Goal: Task Accomplishment & Management: Use online tool/utility

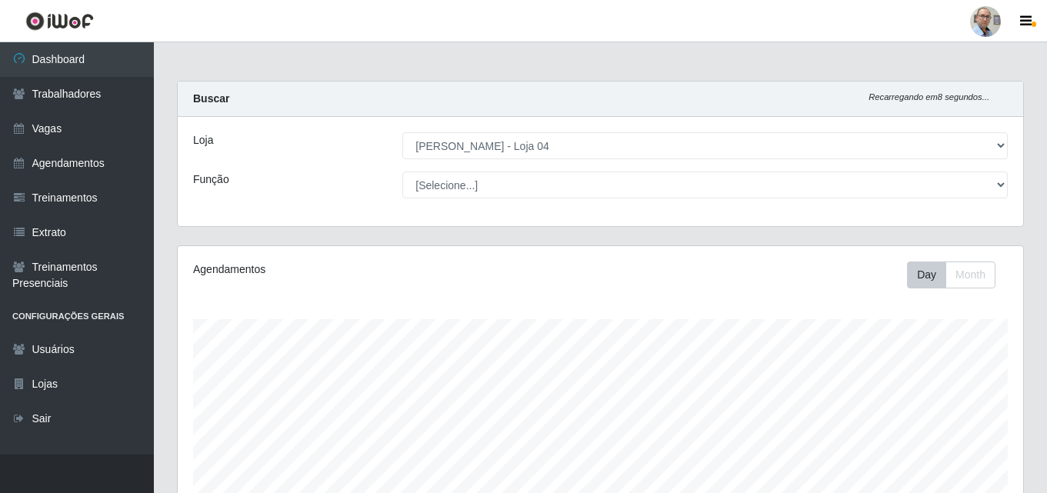
select select "251"
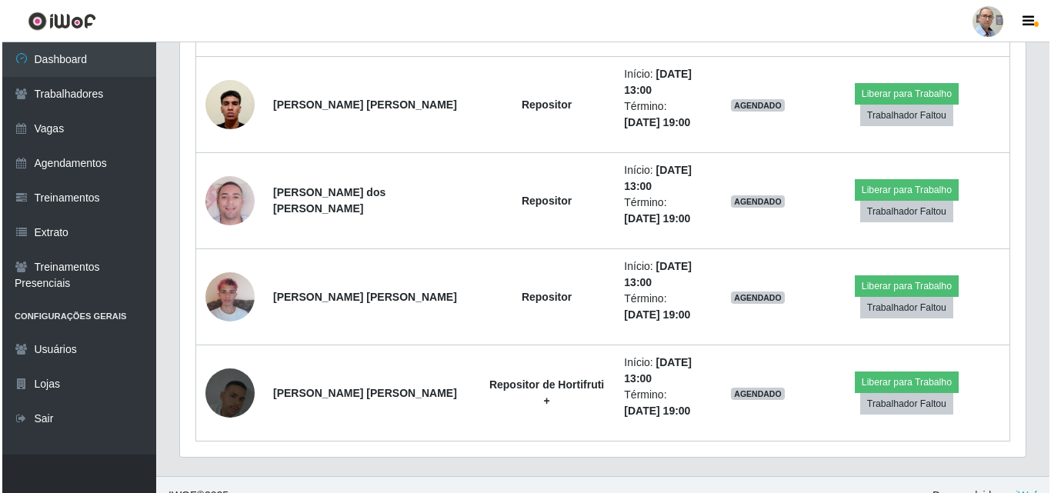
scroll to position [3139, 0]
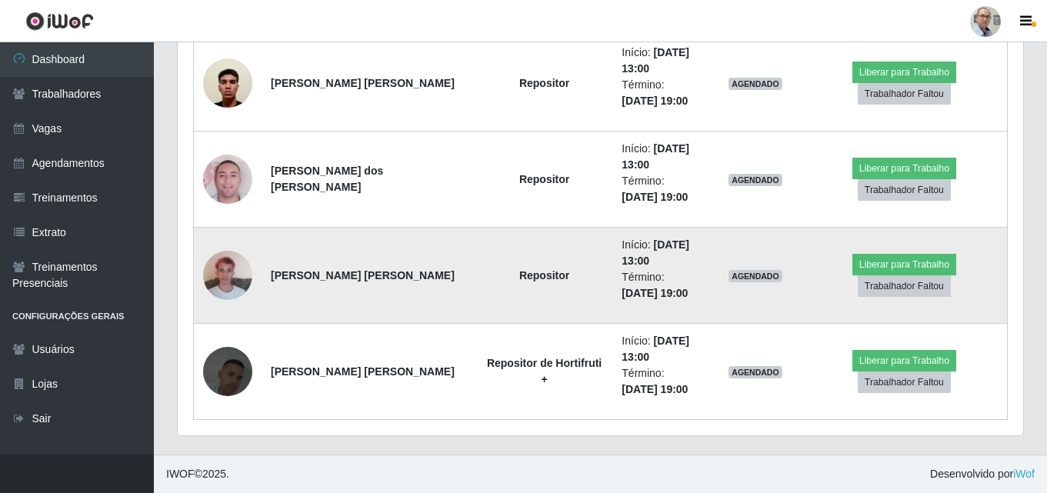
click at [226, 271] on img at bounding box center [227, 274] width 49 height 65
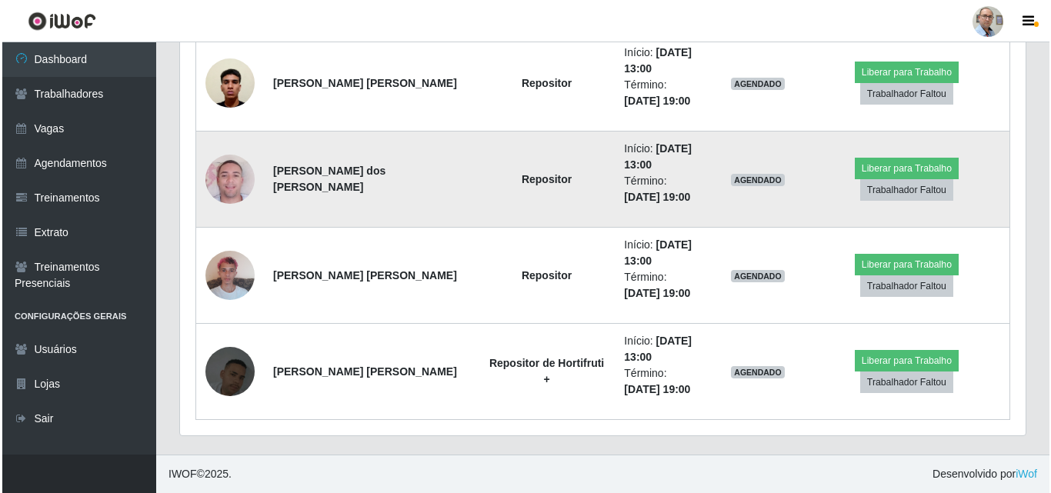
scroll to position [319, 845]
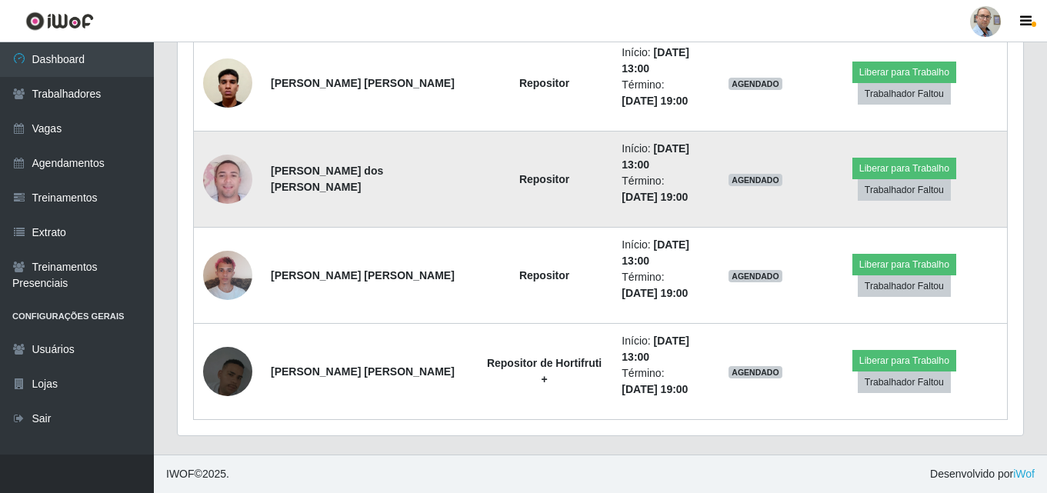
click at [228, 191] on img at bounding box center [227, 179] width 49 height 88
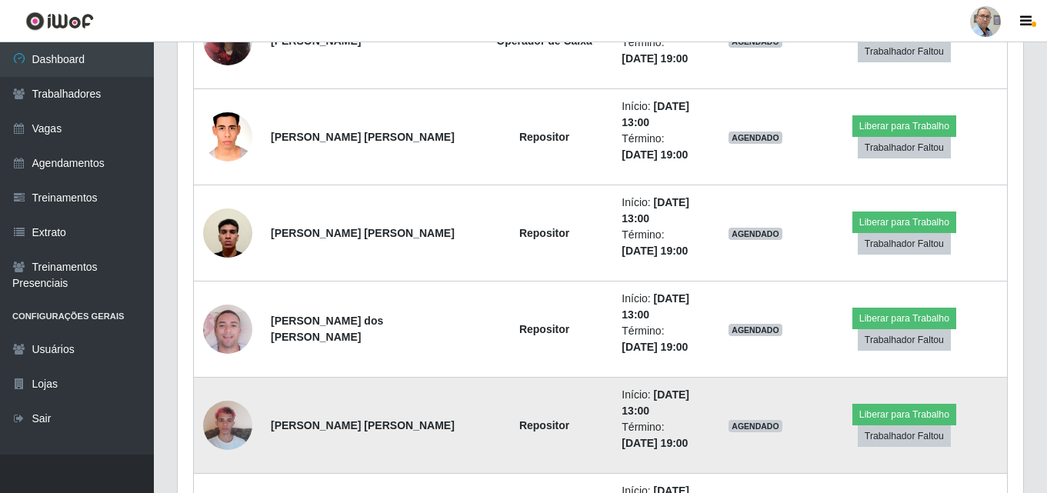
scroll to position [2985, 0]
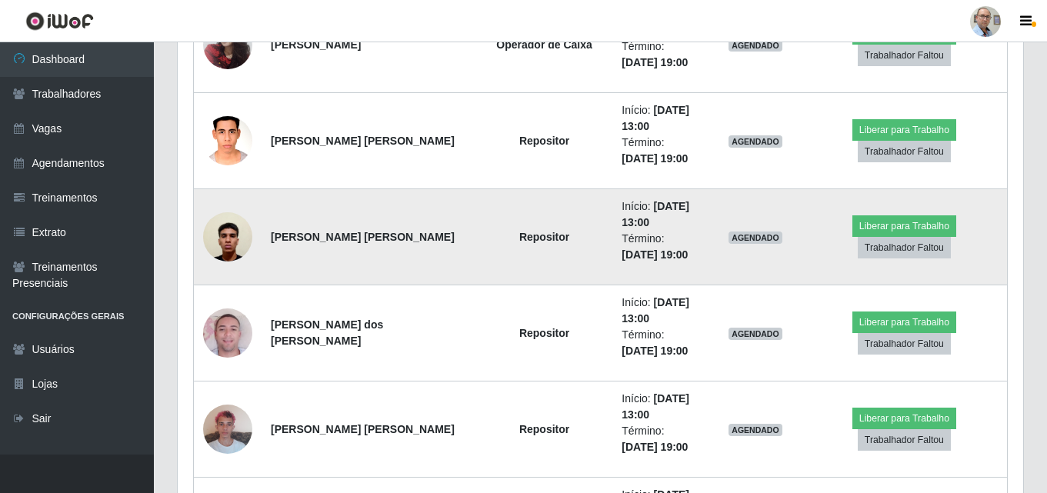
click at [225, 244] on img at bounding box center [227, 236] width 49 height 65
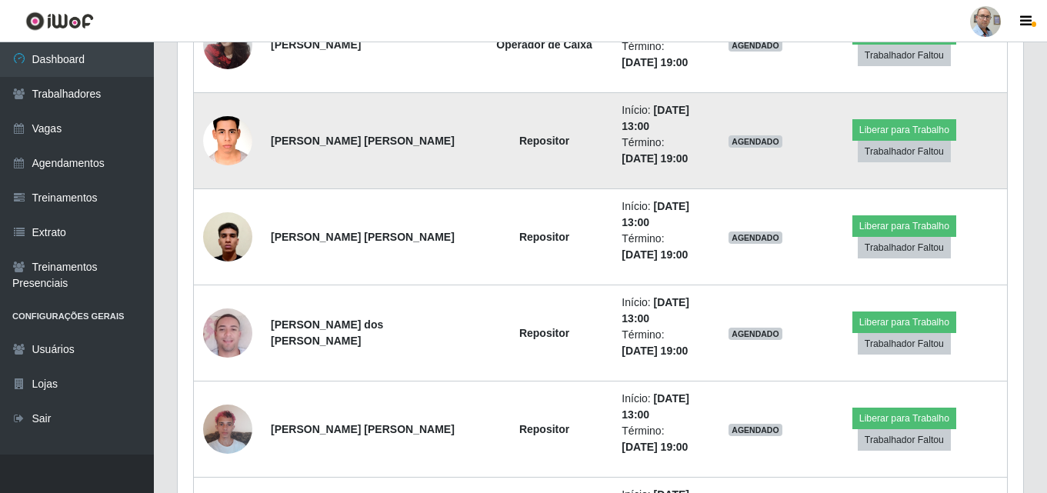
click at [216, 128] on img at bounding box center [227, 140] width 49 height 65
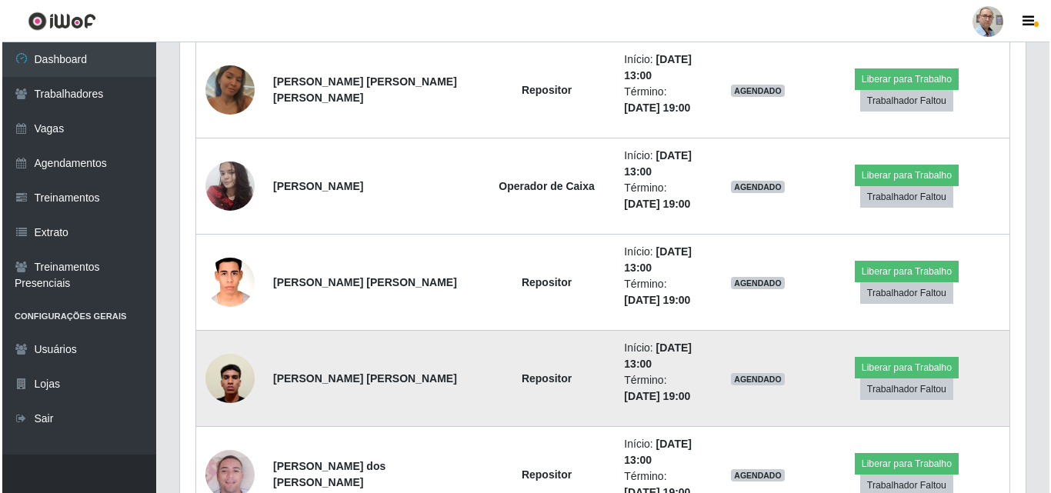
scroll to position [2831, 0]
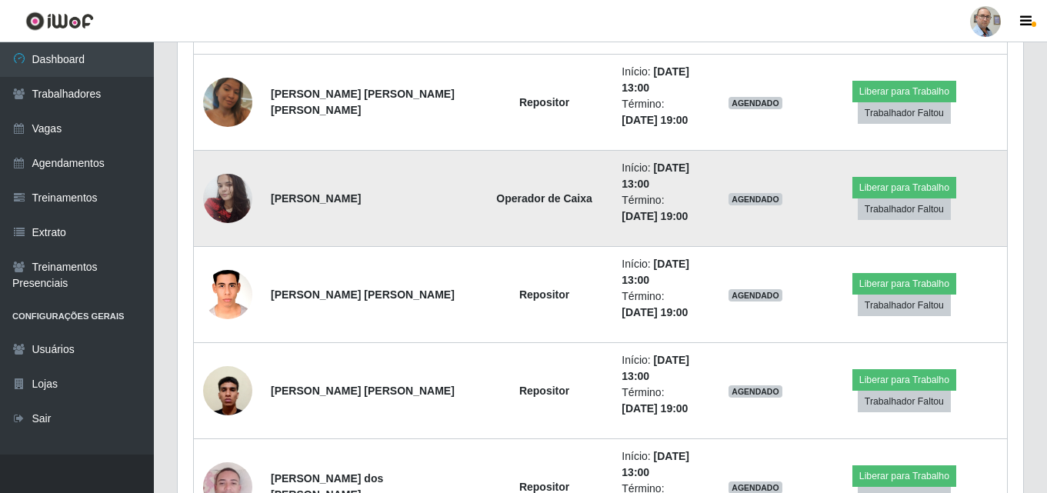
click at [231, 191] on img at bounding box center [227, 197] width 49 height 65
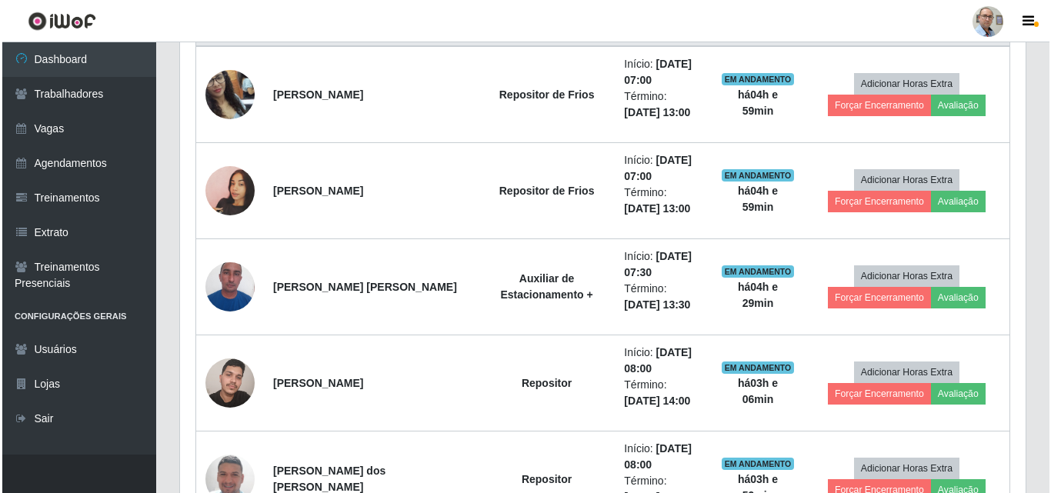
scroll to position [601, 0]
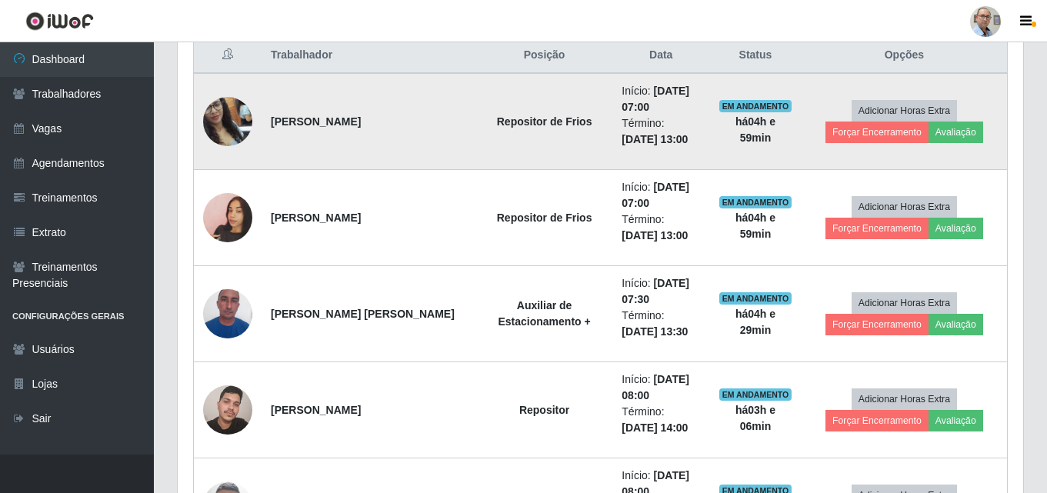
click at [224, 115] on img at bounding box center [227, 122] width 49 height 88
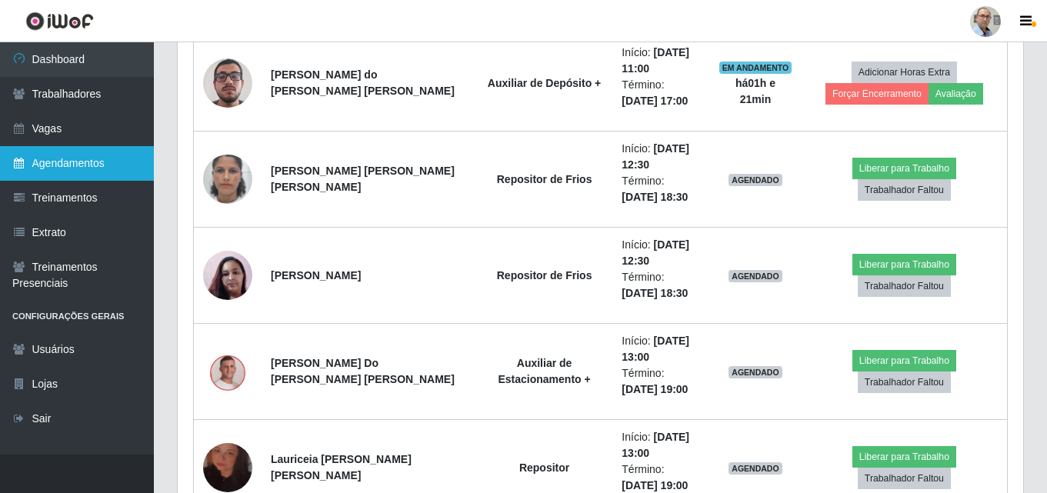
click at [66, 165] on link "Agendamentos" at bounding box center [77, 163] width 154 height 35
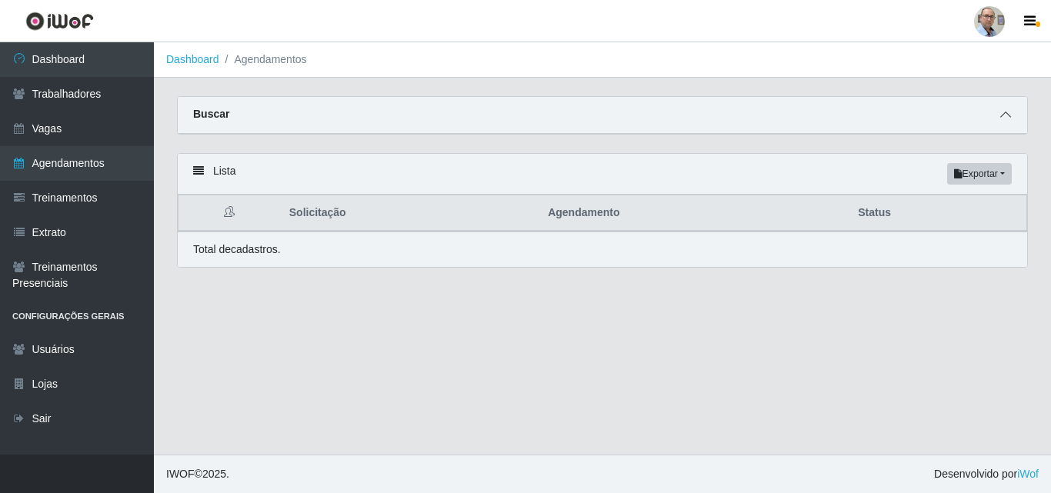
click at [1001, 116] on icon at bounding box center [1005, 114] width 11 height 11
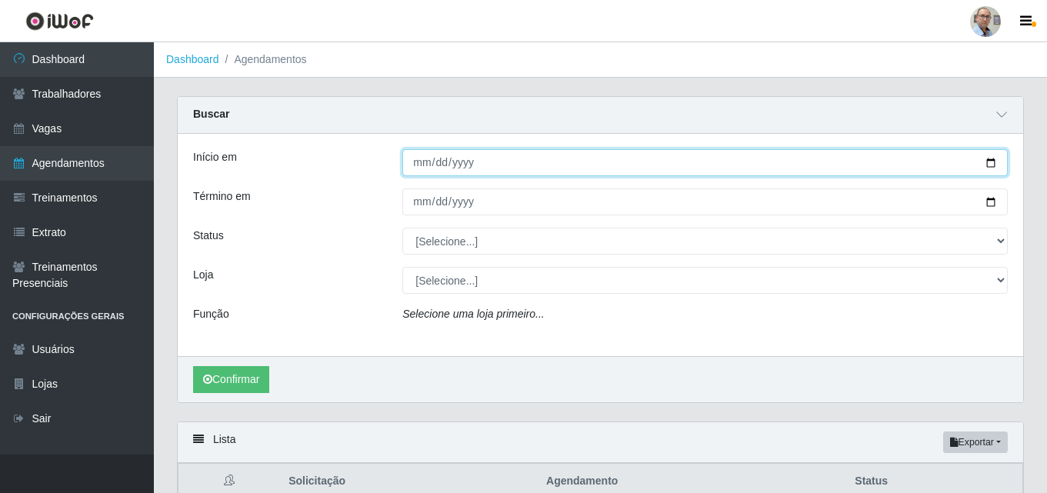
click at [992, 168] on input "Início em" at bounding box center [704, 162] width 605 height 27
type input "[DATE]"
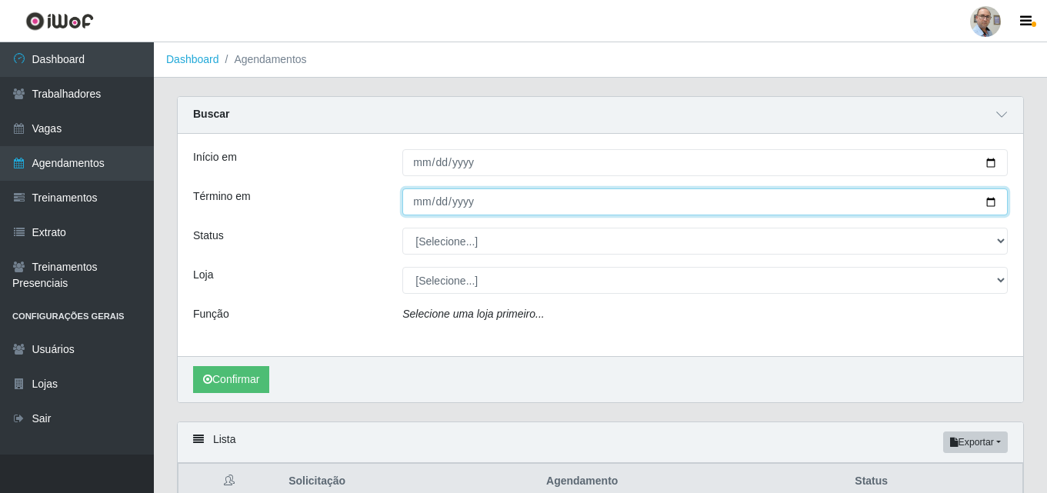
drag, startPoint x: 994, startPoint y: 198, endPoint x: 1004, endPoint y: 255, distance: 57.8
click at [994, 198] on input "Término em" at bounding box center [704, 201] width 605 height 27
type input "[DATE]"
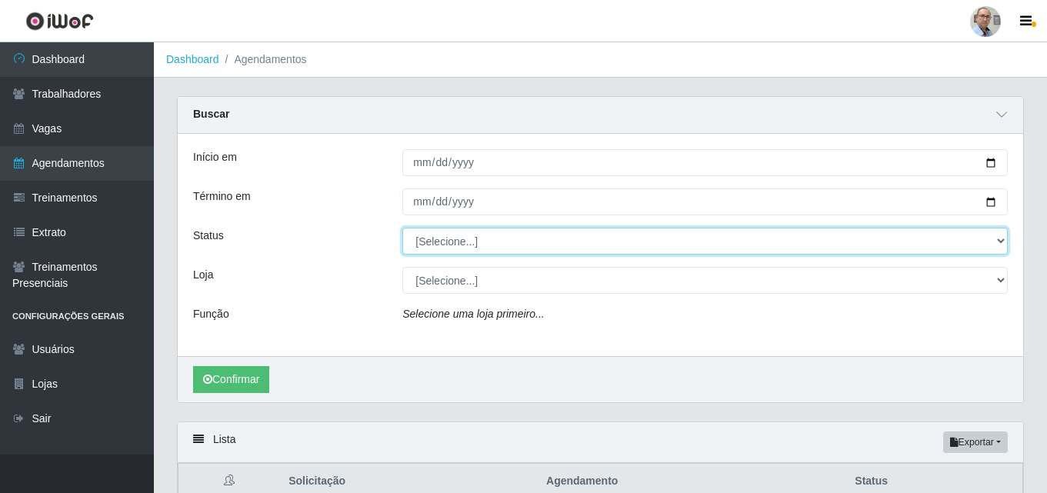
click at [459, 245] on select "[Selecione...] AGENDADO AGUARDANDO LIBERAR EM ANDAMENTO EM REVISÃO FINALIZADO C…" at bounding box center [704, 241] width 605 height 27
select select "AGENDADO"
click at [402, 228] on select "[Selecione...] AGENDADO AGUARDANDO LIBERAR EM ANDAMENTO EM REVISÃO FINALIZADO C…" at bounding box center [704, 241] width 605 height 27
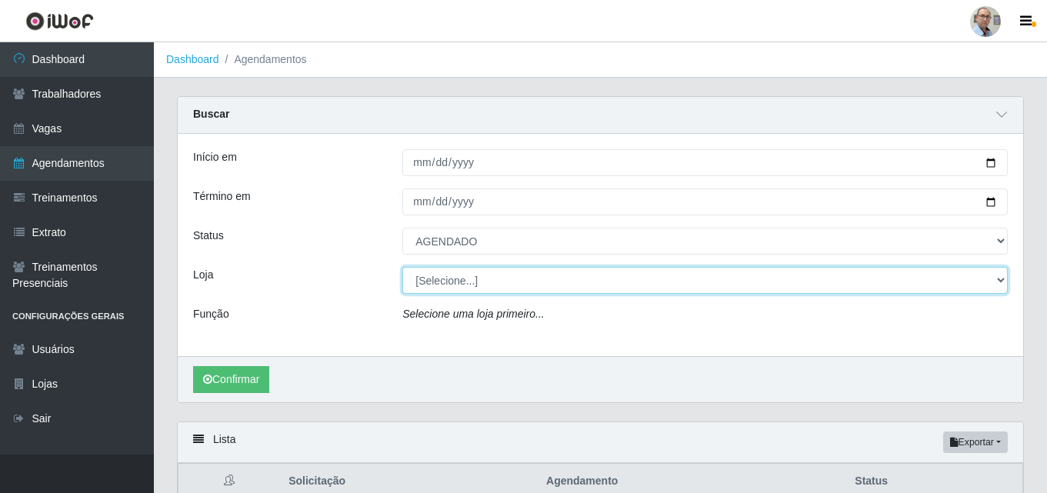
click at [455, 273] on select "[Selecione...] Mar Vermelho - Loja 04" at bounding box center [704, 280] width 605 height 27
select select "251"
click at [402, 268] on select "[Selecione...] Mar Vermelho - Loja 04" at bounding box center [704, 280] width 605 height 27
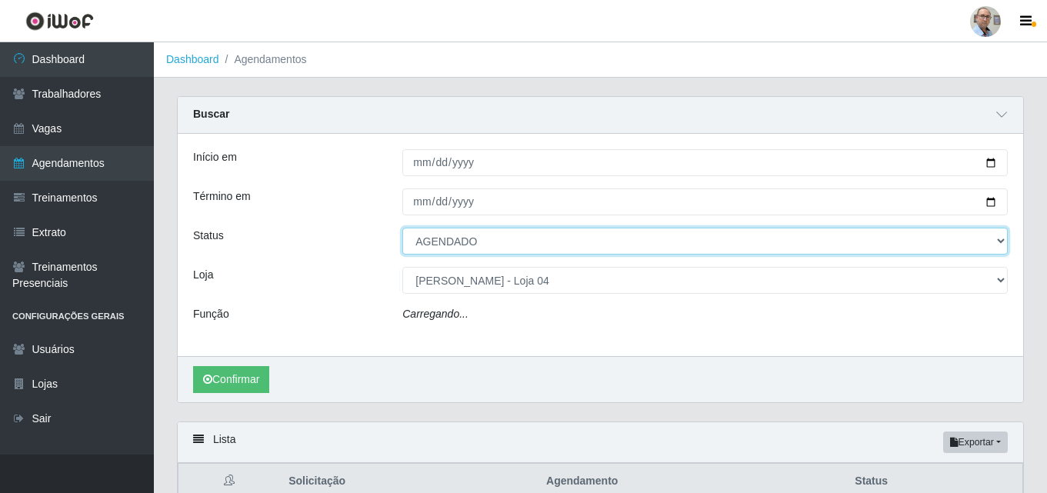
click at [477, 247] on select "[Selecione...] AGENDADO AGUARDANDO LIBERAR EM ANDAMENTO EM REVISÃO FINALIZADO C…" at bounding box center [704, 241] width 605 height 27
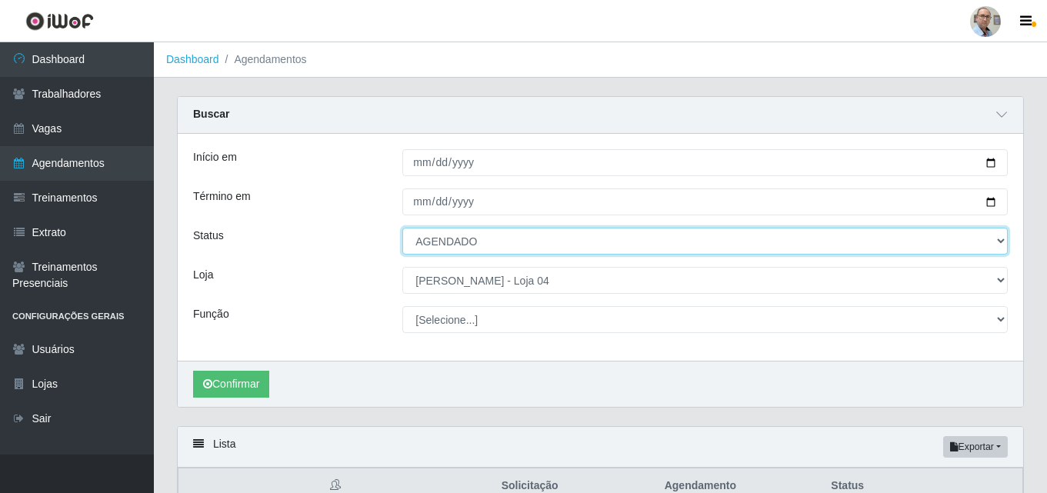
select select "FALTA"
click at [402, 228] on select "[Selecione...] AGENDADO AGUARDANDO LIBERAR EM ANDAMENTO EM REVISÃO FINALIZADO C…" at bounding box center [704, 241] width 605 height 27
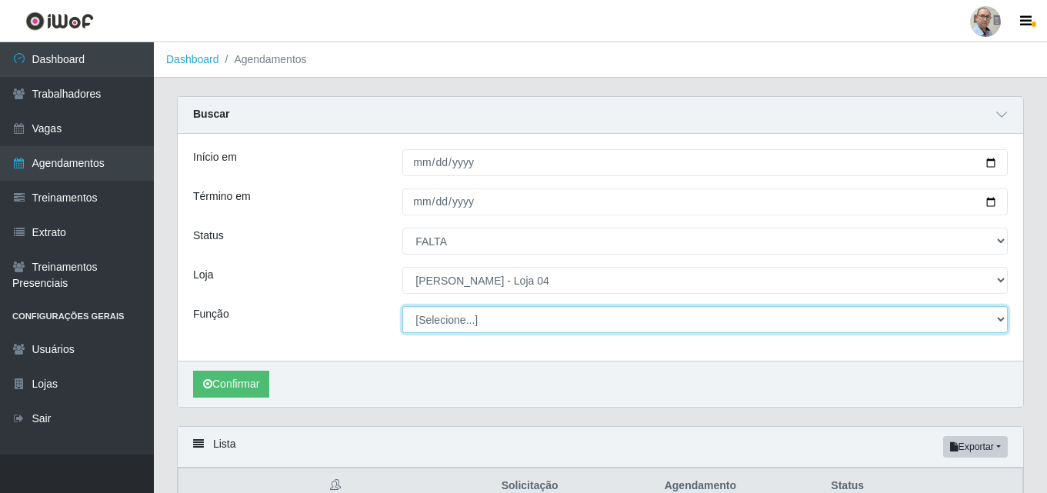
click at [441, 320] on select "[Selecione...] ASG ASG + ASG ++ Auxiliar de Depósito Auxiliar de Depósito + Aux…" at bounding box center [704, 319] width 605 height 27
select select "22"
click at [402, 307] on select "[Selecione...] ASG ASG + ASG ++ Auxiliar de Depósito Auxiliar de Depósito + Aux…" at bounding box center [704, 319] width 605 height 27
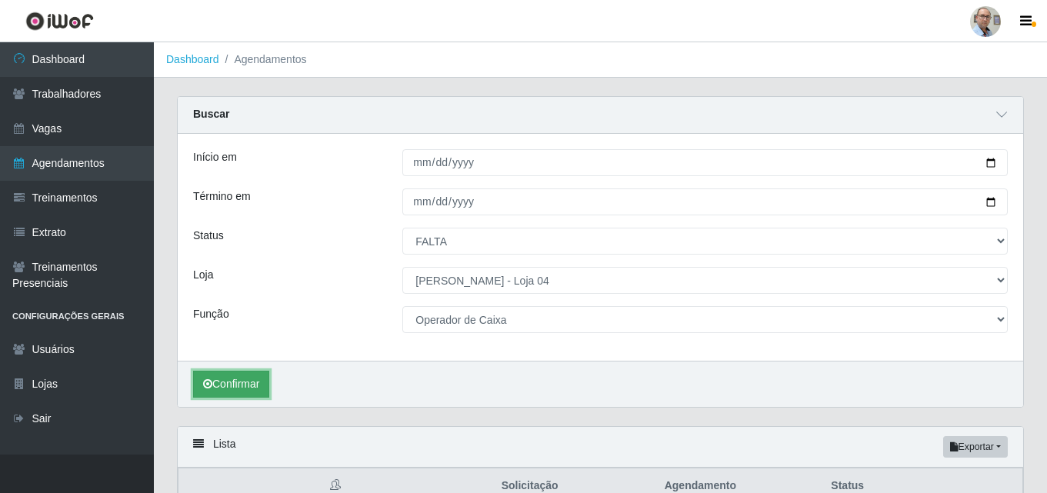
click at [235, 389] on button "Confirmar" at bounding box center [231, 384] width 76 height 27
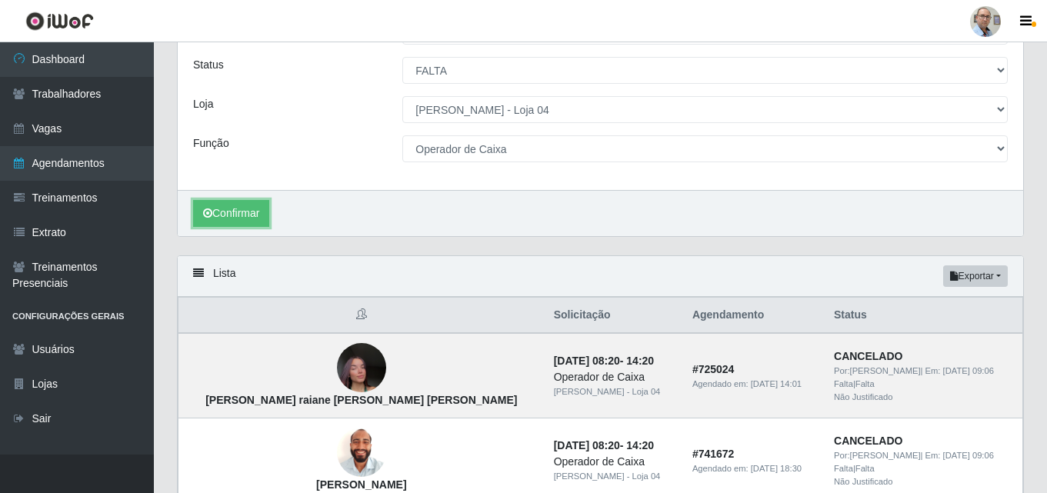
scroll to position [182, 0]
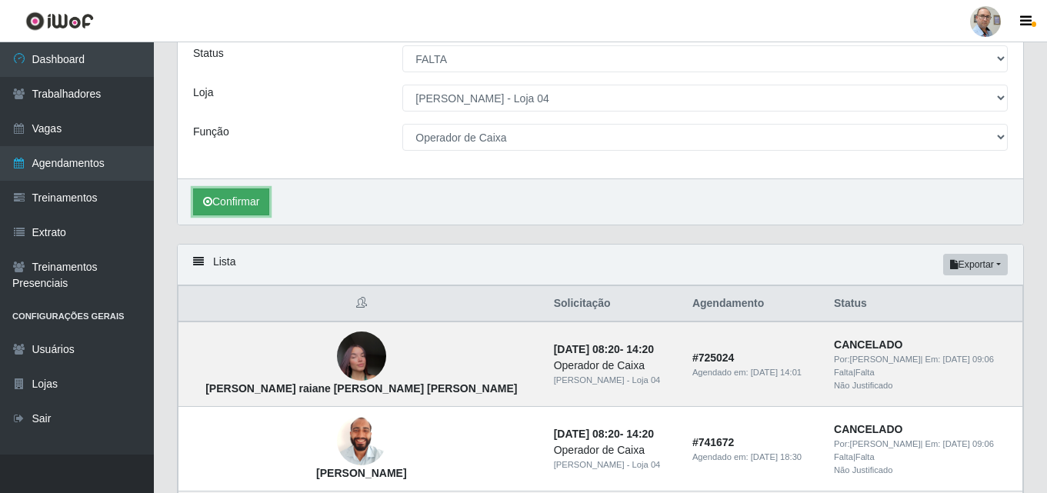
click at [241, 204] on button "Confirmar" at bounding box center [231, 201] width 76 height 27
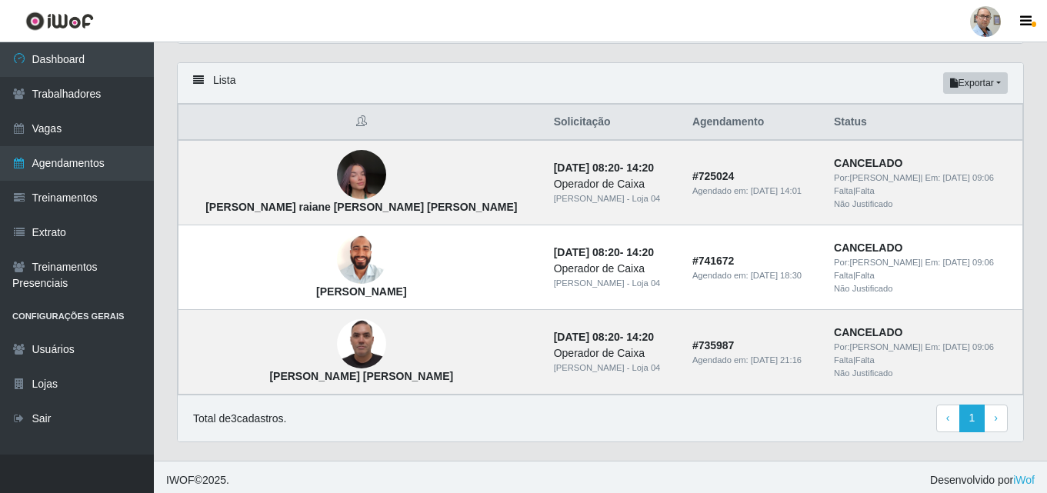
scroll to position [371, 0]
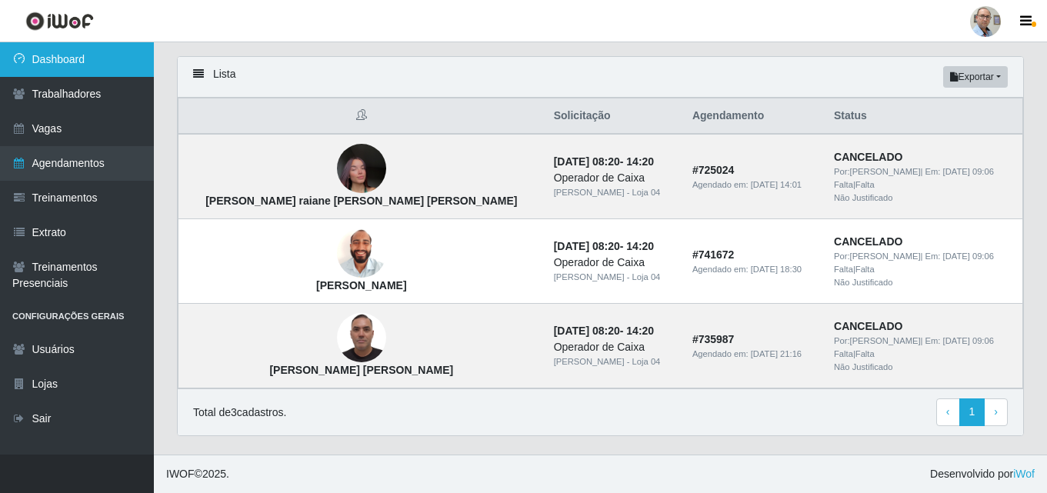
click at [48, 60] on link "Dashboard" at bounding box center [77, 59] width 154 height 35
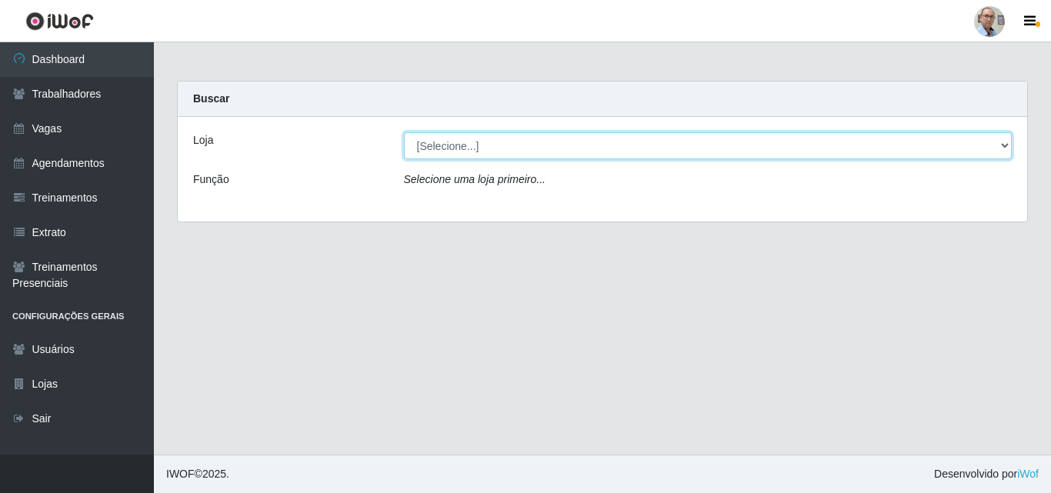
click at [438, 141] on select "[Selecione...] Mar Vermelho - Loja 04" at bounding box center [708, 145] width 608 height 27
select select "251"
click at [404, 132] on select "[Selecione...] Mar Vermelho - Loja 04" at bounding box center [708, 145] width 608 height 27
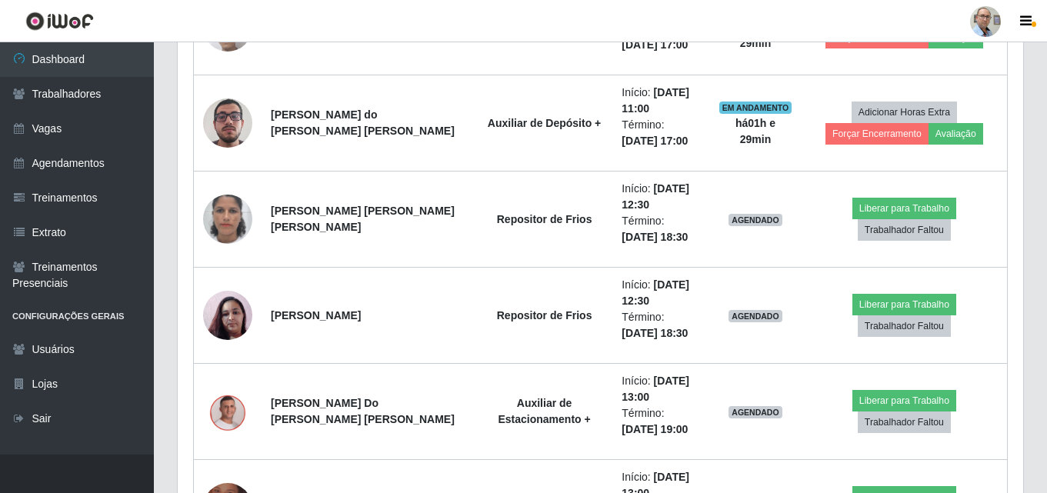
scroll to position [1923, 0]
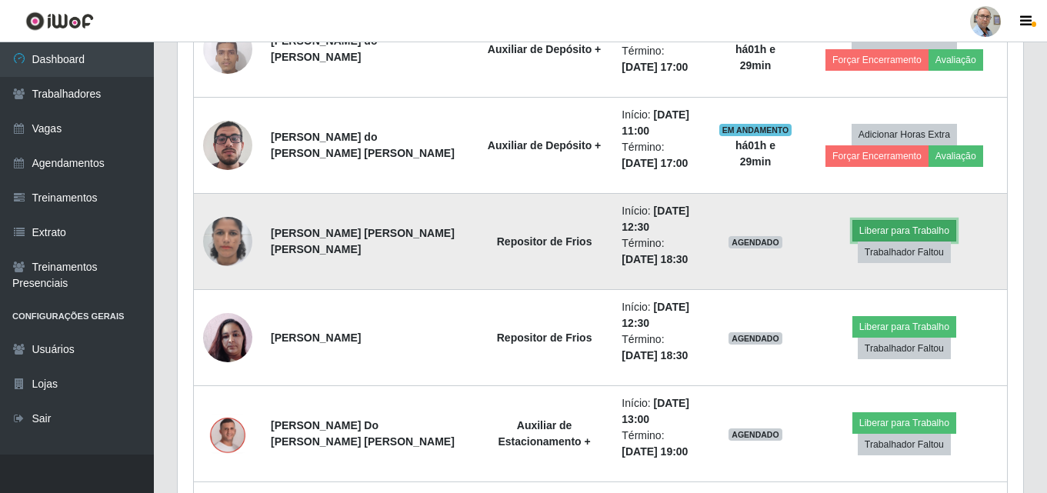
click at [852, 241] on button "Liberar para Trabalho" at bounding box center [904, 231] width 104 height 22
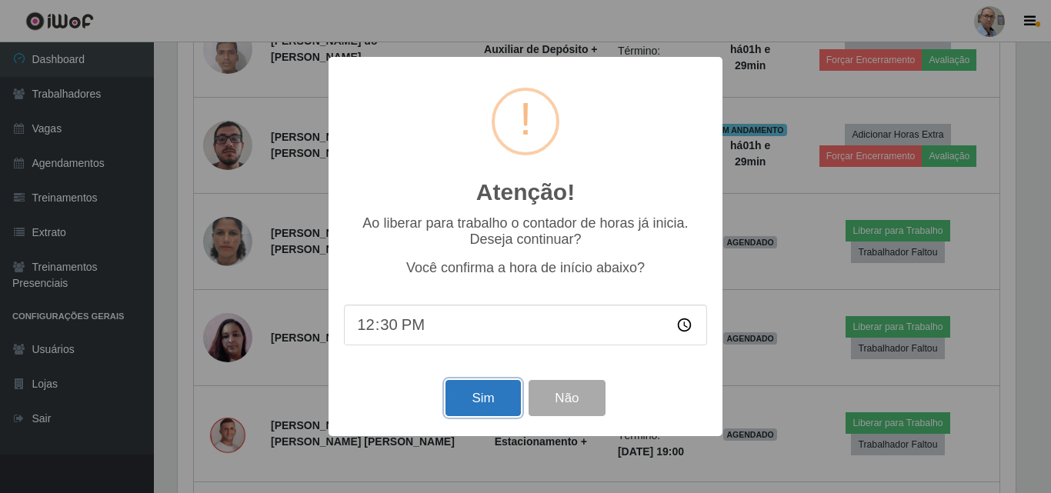
click at [471, 411] on button "Sim" at bounding box center [482, 398] width 75 height 36
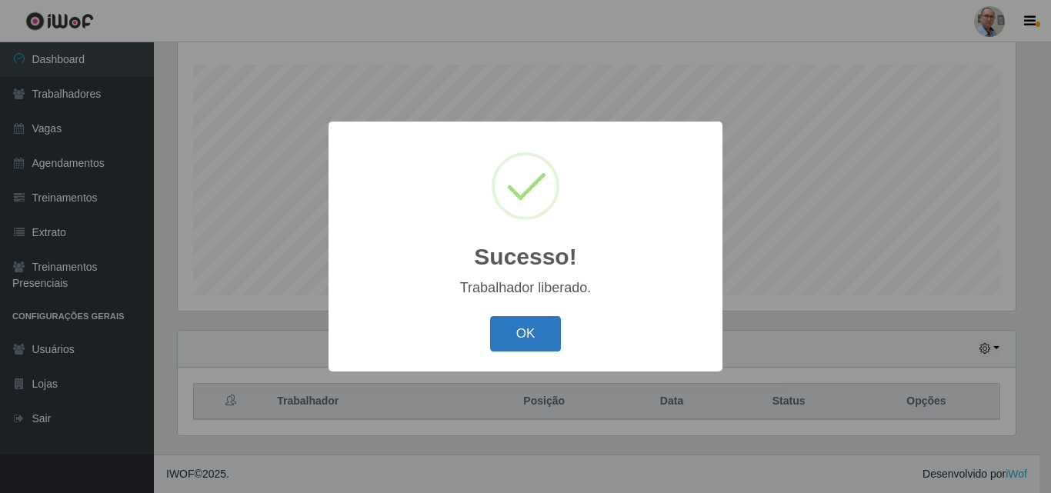
click at [534, 332] on button "OK" at bounding box center [526, 334] width 72 height 36
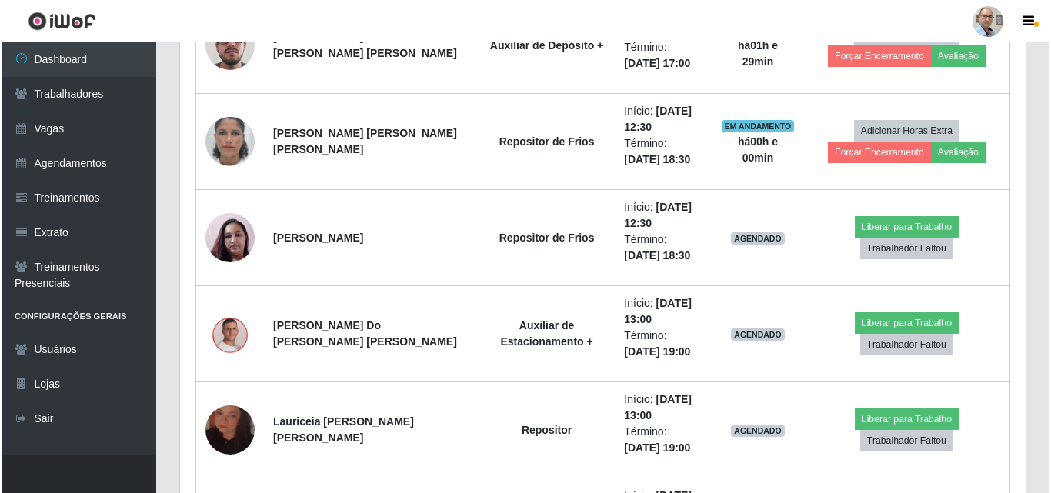
scroll to position [2023, 0]
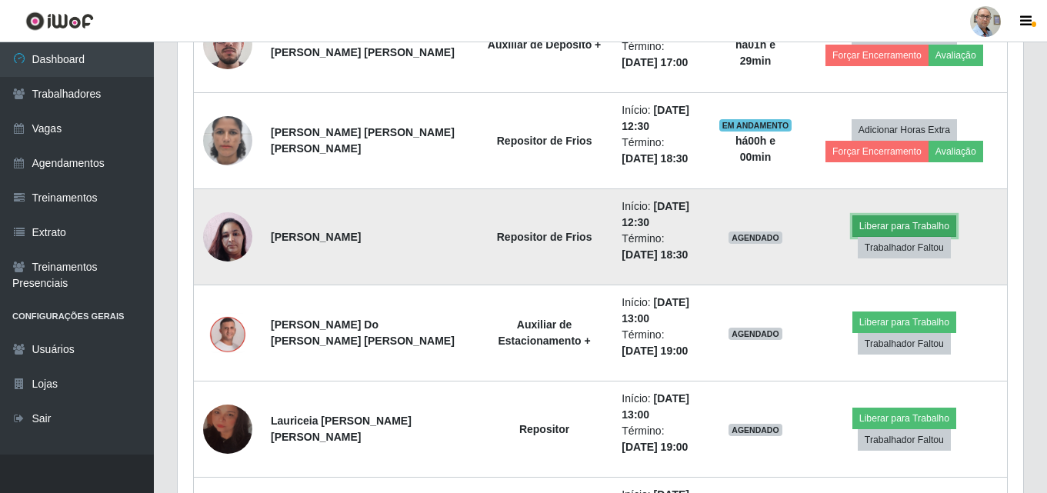
click at [852, 236] on button "Liberar para Trabalho" at bounding box center [904, 226] width 104 height 22
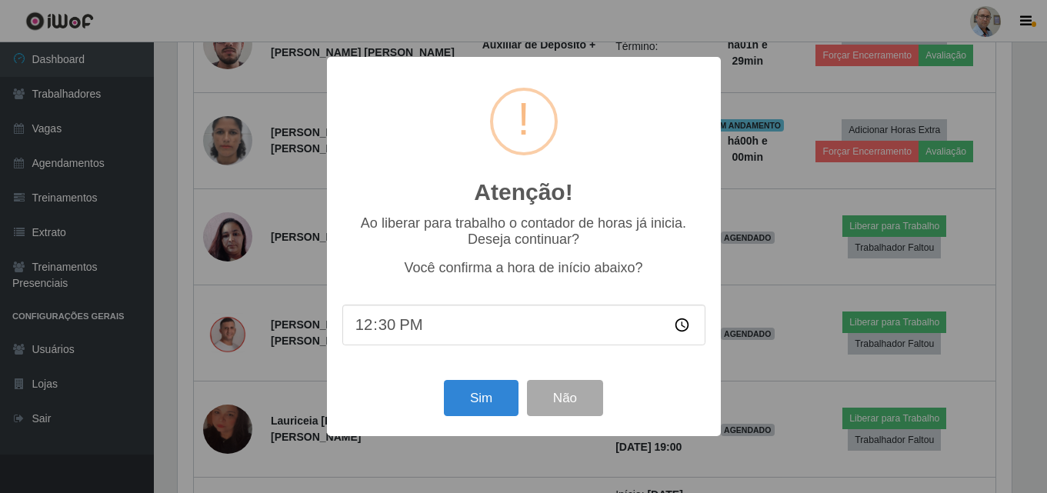
scroll to position [319, 838]
click at [479, 401] on button "Sim" at bounding box center [482, 398] width 75 height 36
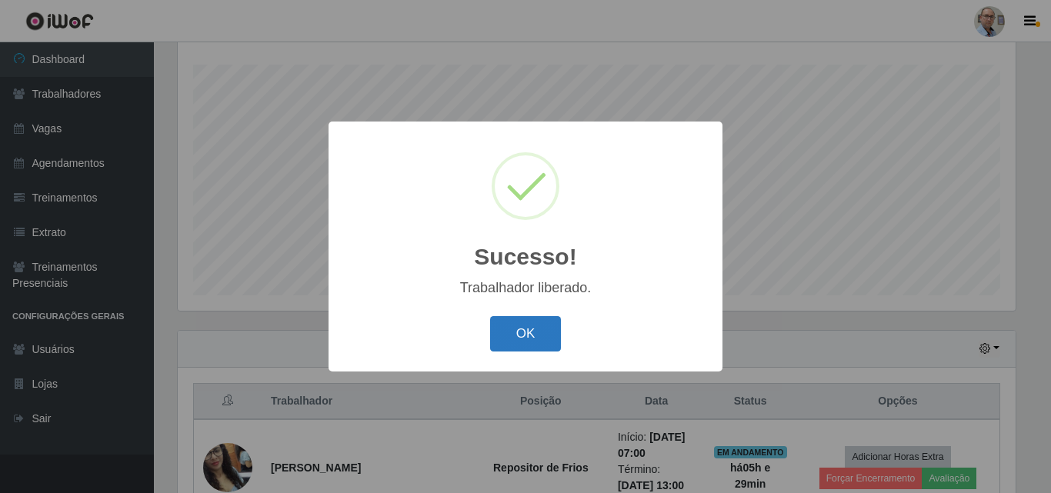
click at [516, 342] on button "OK" at bounding box center [526, 334] width 72 height 36
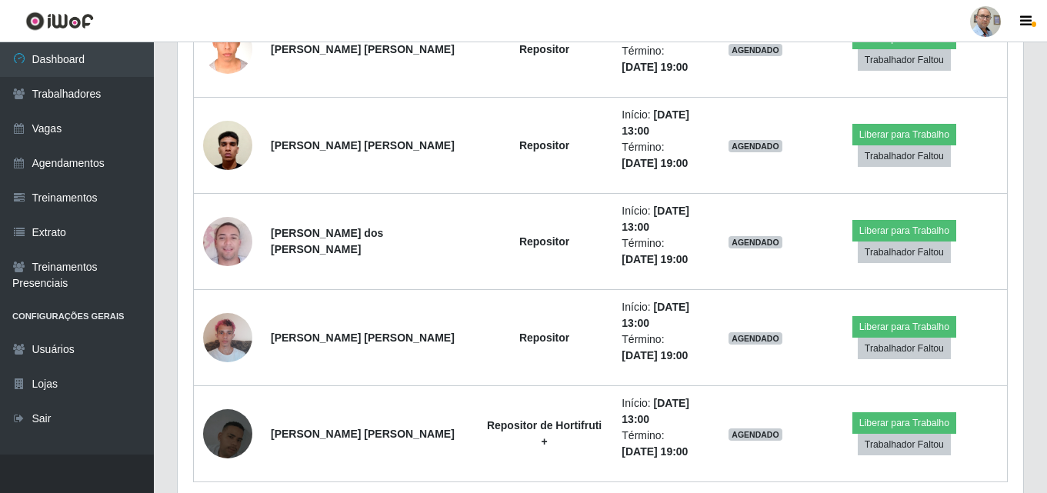
scroll to position [3139, 0]
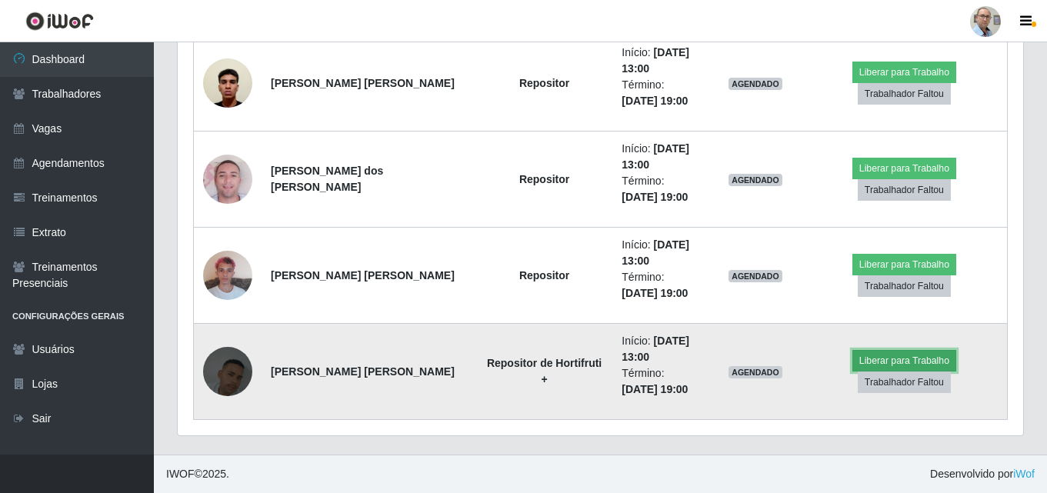
click at [852, 371] on button "Liberar para Trabalho" at bounding box center [904, 361] width 104 height 22
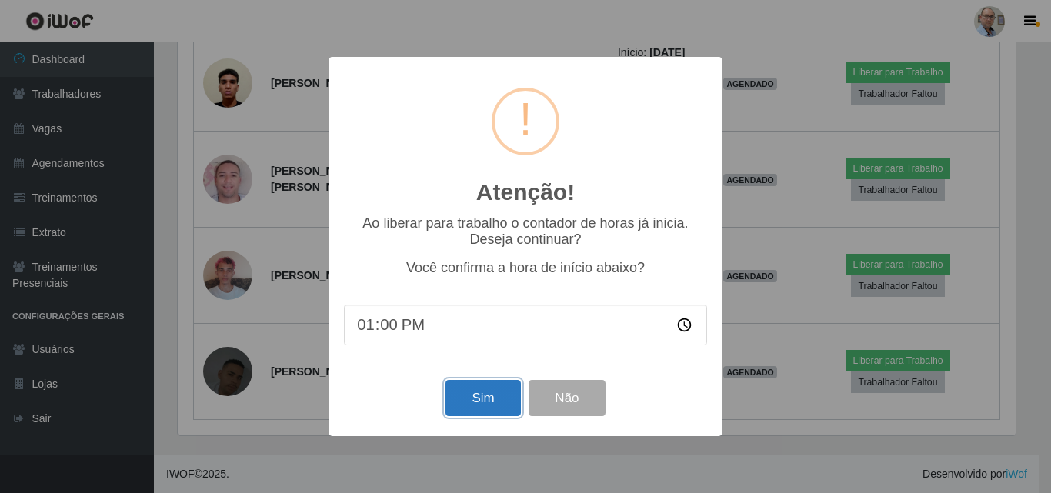
click at [471, 407] on button "Sim" at bounding box center [482, 398] width 75 height 36
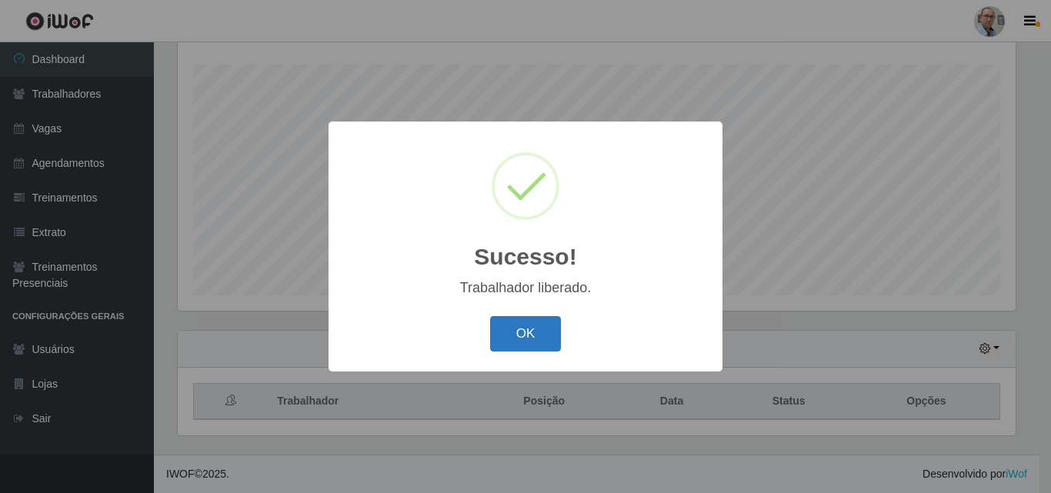
click at [528, 328] on button "OK" at bounding box center [526, 334] width 72 height 36
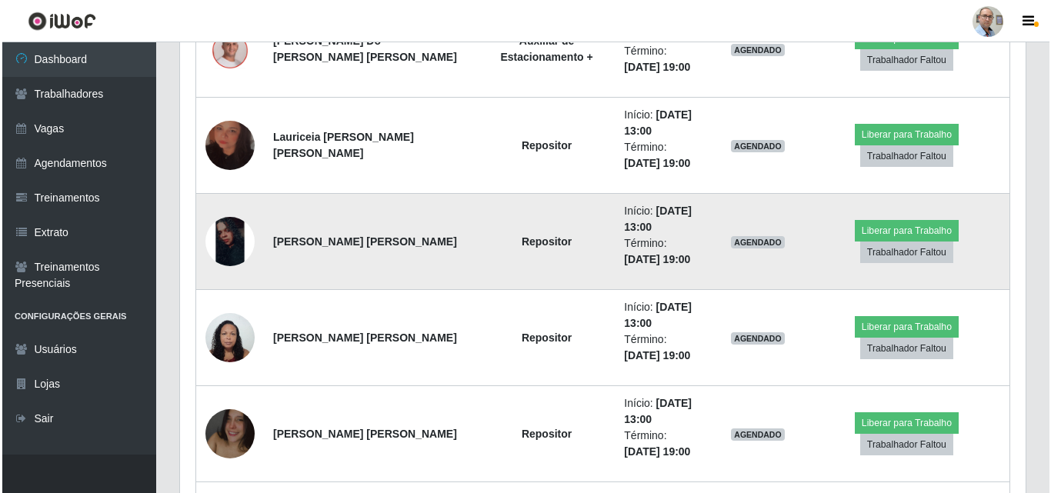
scroll to position [2384, 0]
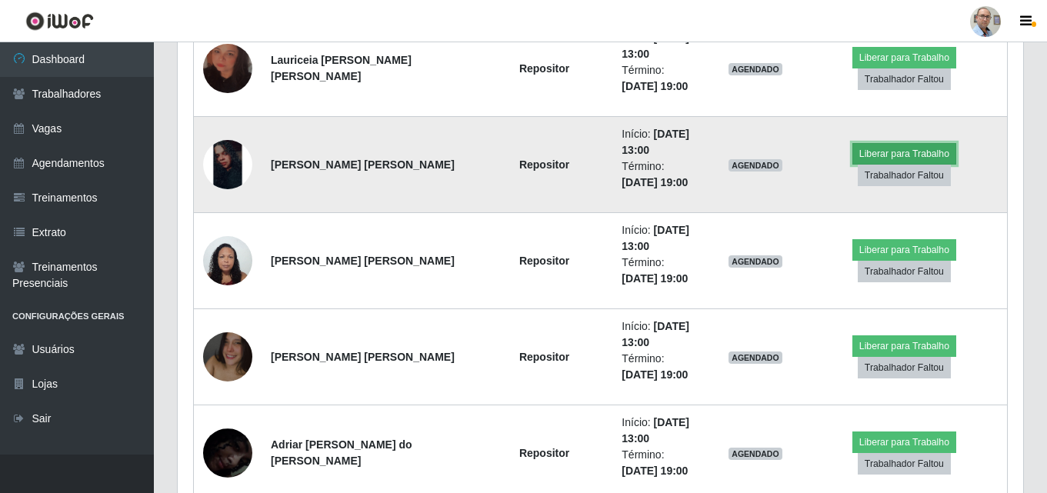
click at [852, 159] on button "Liberar para Trabalho" at bounding box center [904, 154] width 104 height 22
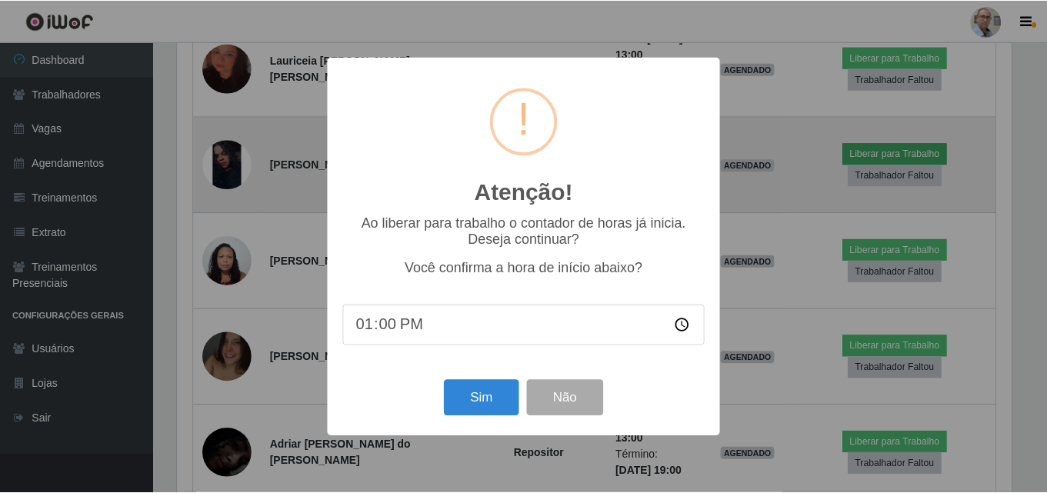
scroll to position [319, 838]
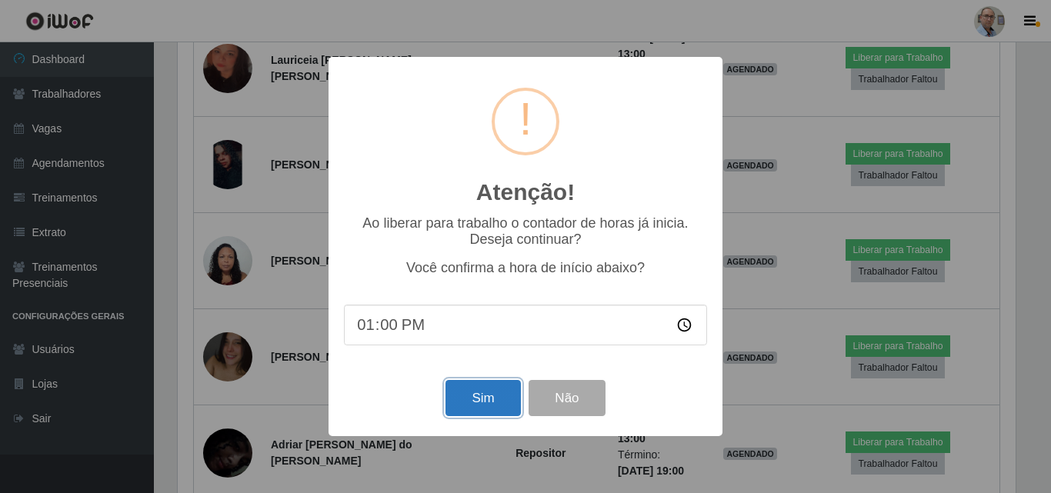
click at [490, 409] on button "Sim" at bounding box center [482, 398] width 75 height 36
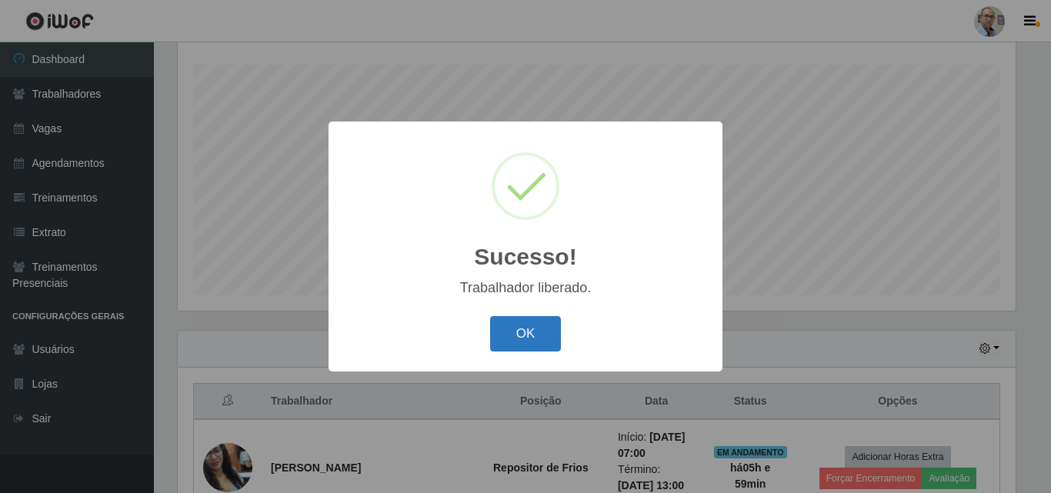
click at [528, 342] on button "OK" at bounding box center [526, 334] width 72 height 36
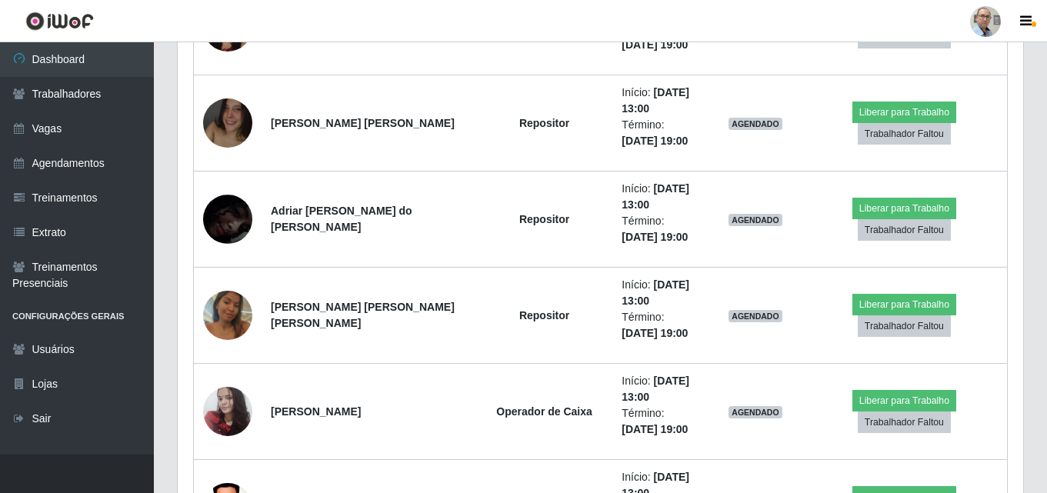
scroll to position [2600, 0]
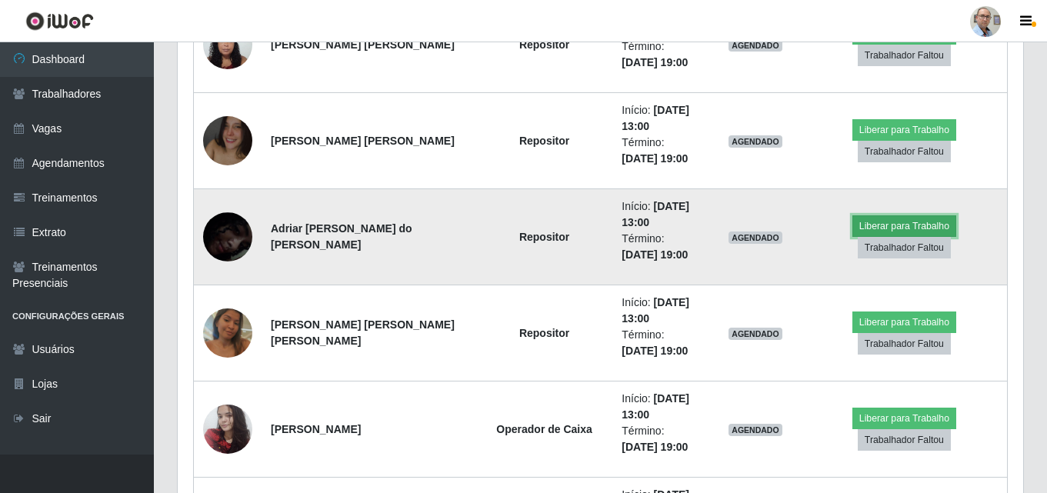
click at [852, 232] on button "Liberar para Trabalho" at bounding box center [904, 226] width 104 height 22
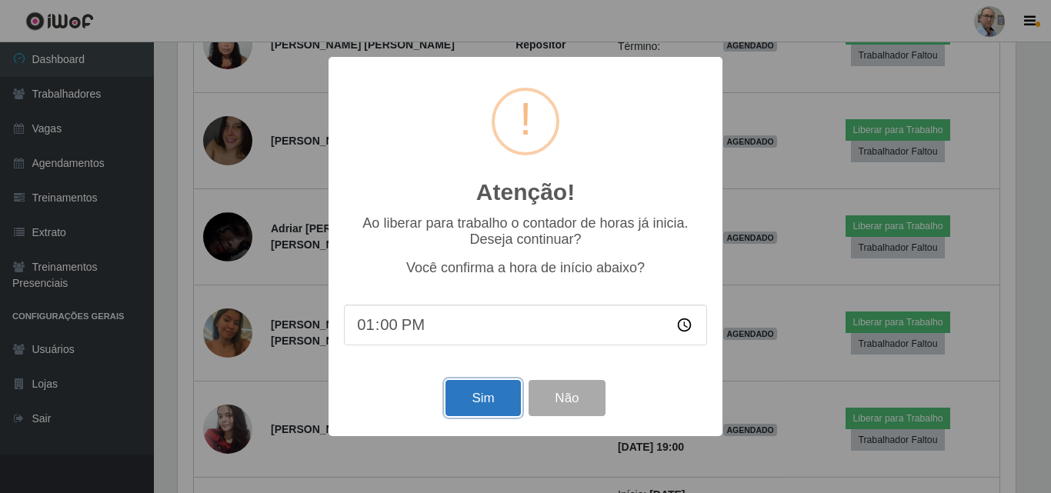
click at [461, 394] on button "Sim" at bounding box center [482, 398] width 75 height 36
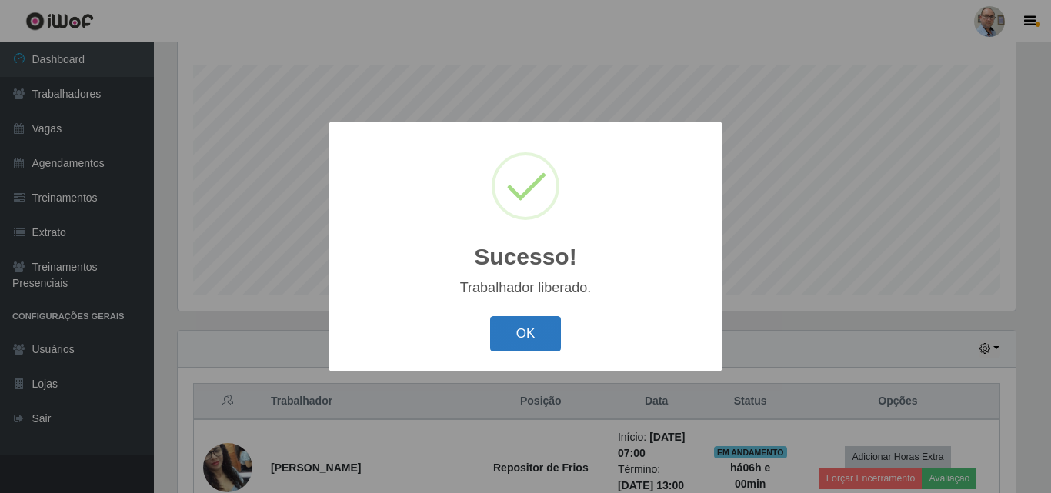
click at [506, 333] on button "OK" at bounding box center [526, 334] width 72 height 36
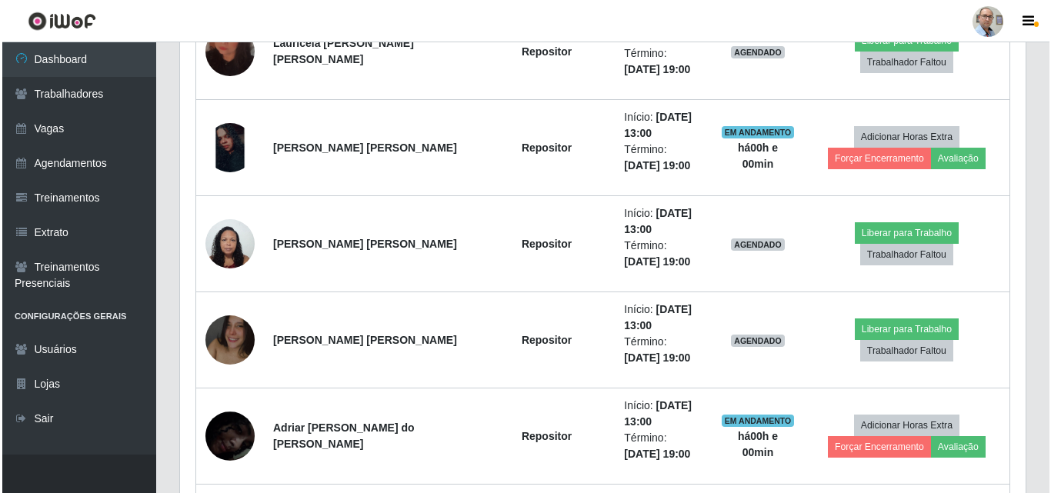
scroll to position [2320, 0]
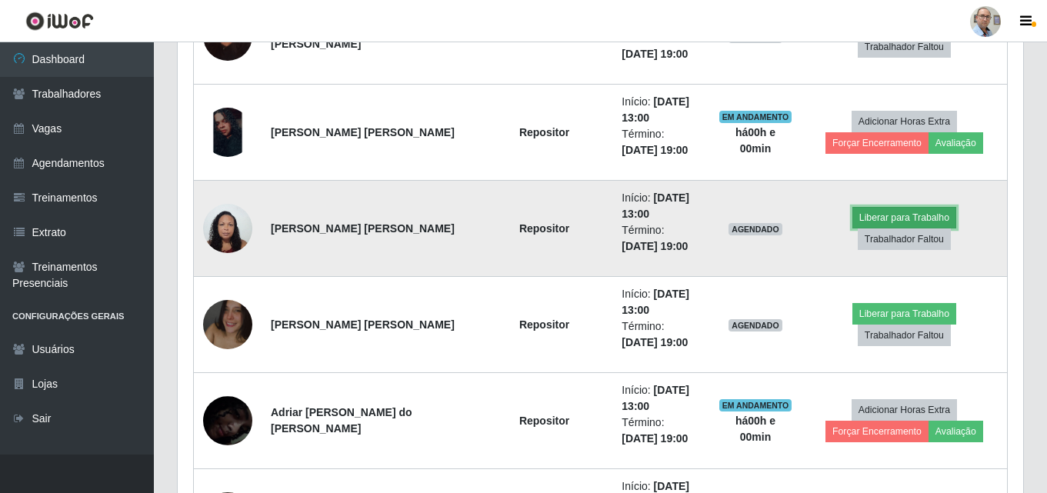
click at [889, 227] on button "Liberar para Trabalho" at bounding box center [904, 218] width 104 height 22
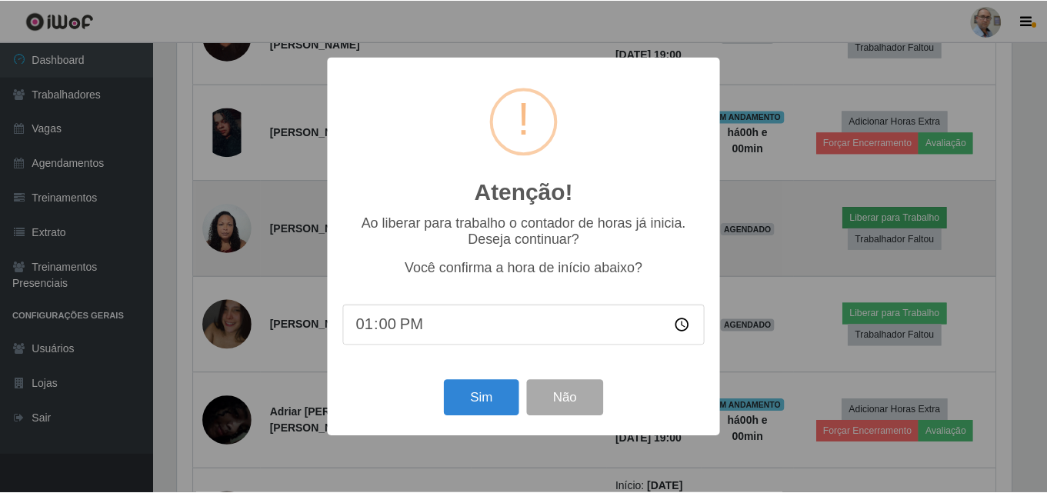
scroll to position [319, 838]
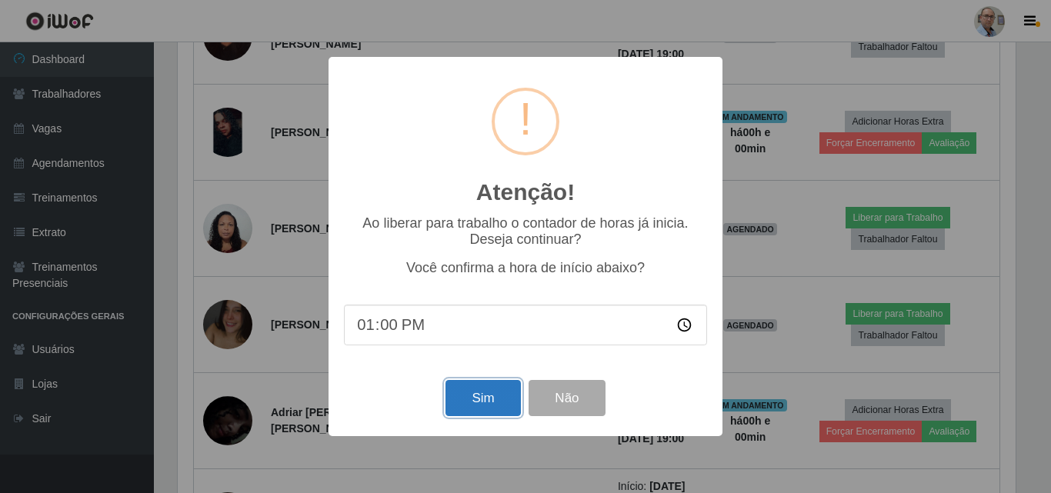
click at [496, 404] on button "Sim" at bounding box center [482, 398] width 75 height 36
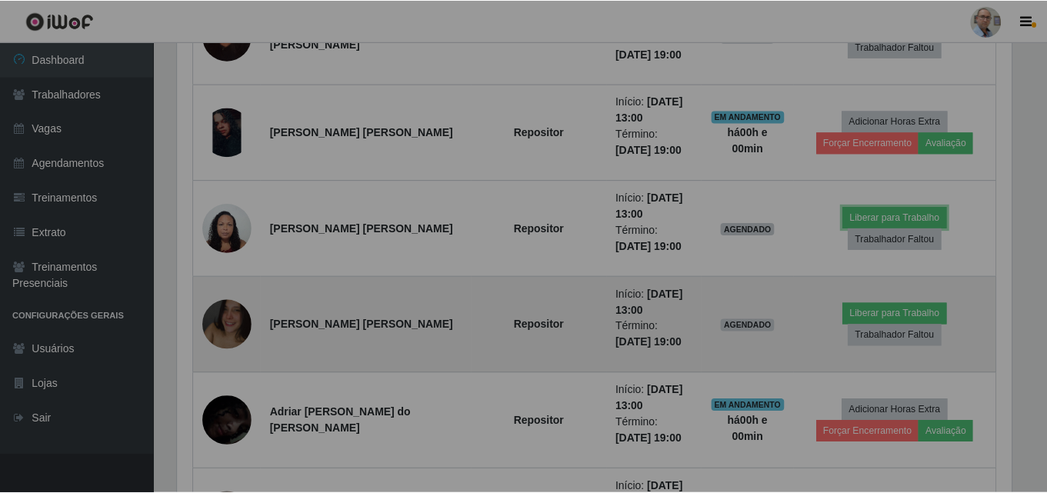
scroll to position [319, 845]
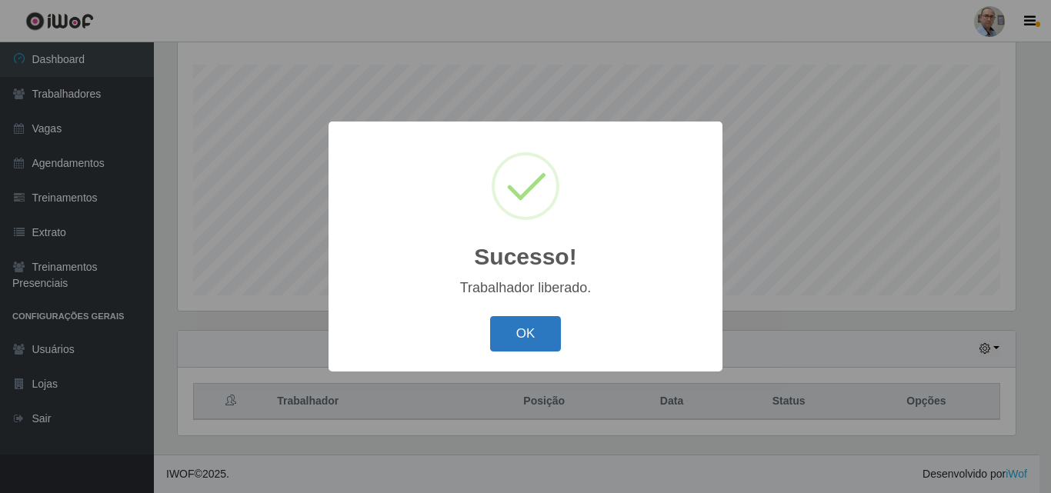
click at [554, 343] on button "OK" at bounding box center [526, 334] width 72 height 36
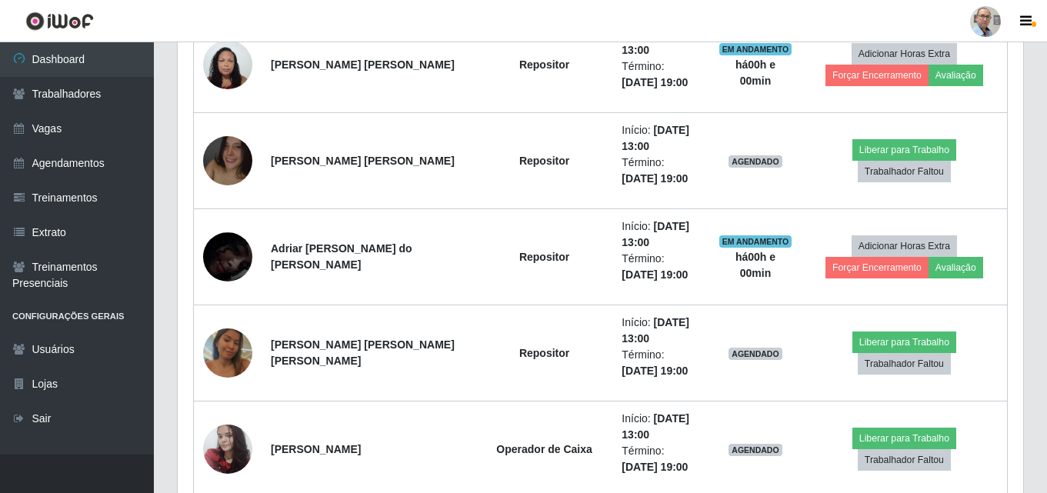
scroll to position [2485, 0]
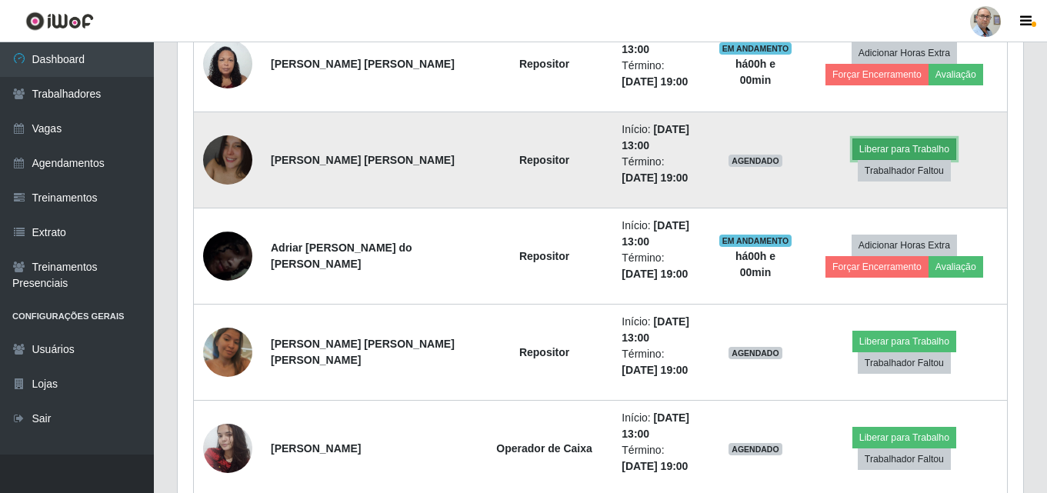
click at [853, 157] on button "Liberar para Trabalho" at bounding box center [904, 149] width 104 height 22
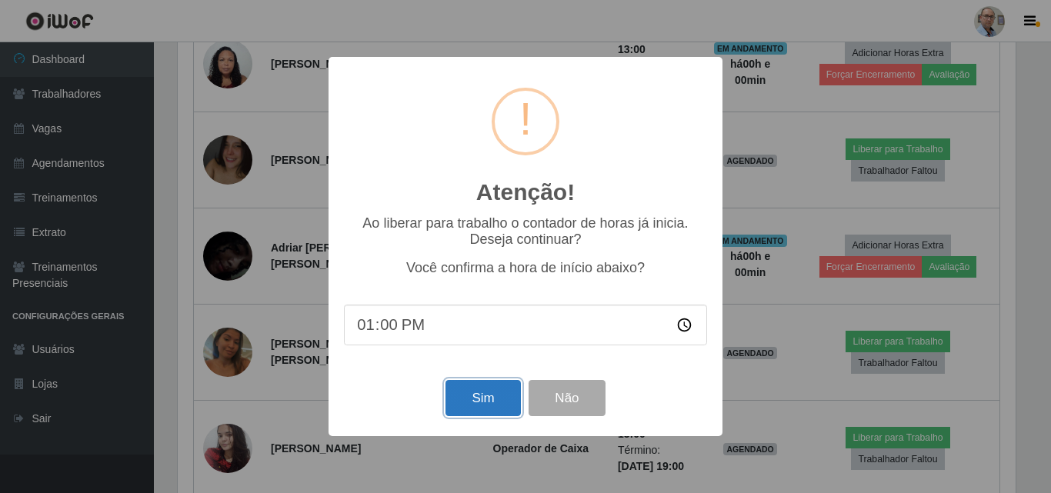
click at [504, 398] on button "Sim" at bounding box center [482, 398] width 75 height 36
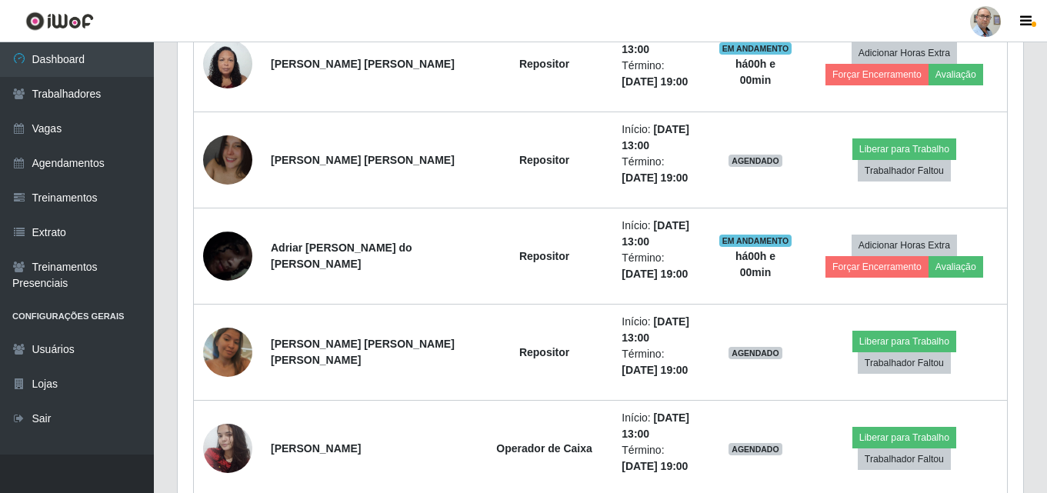
scroll to position [768752, 768225]
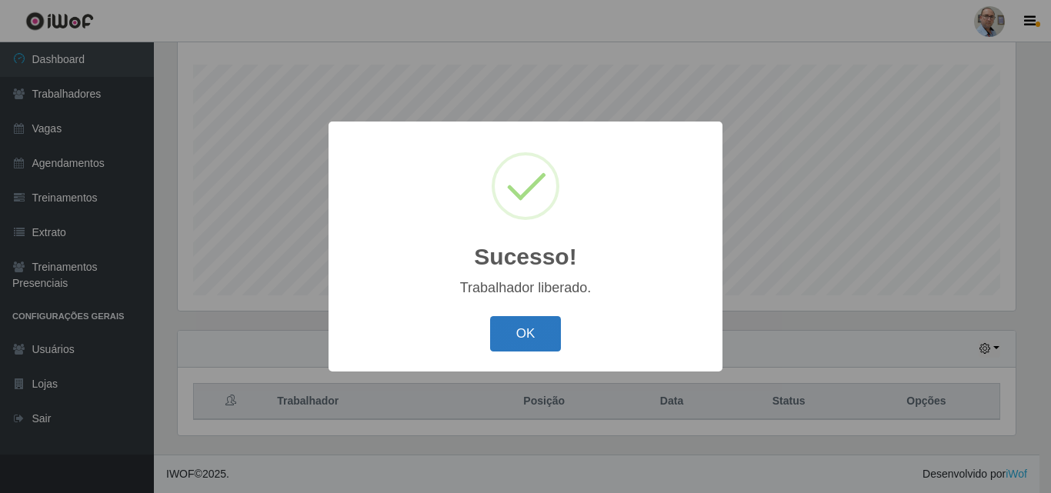
click at [541, 339] on button "OK" at bounding box center [526, 334] width 72 height 36
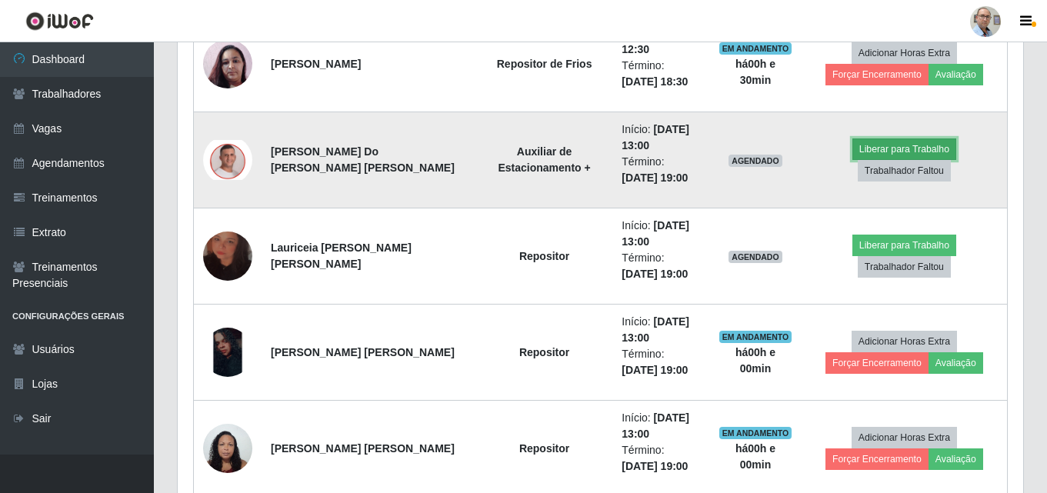
click at [852, 154] on button "Liberar para Trabalho" at bounding box center [904, 149] width 104 height 22
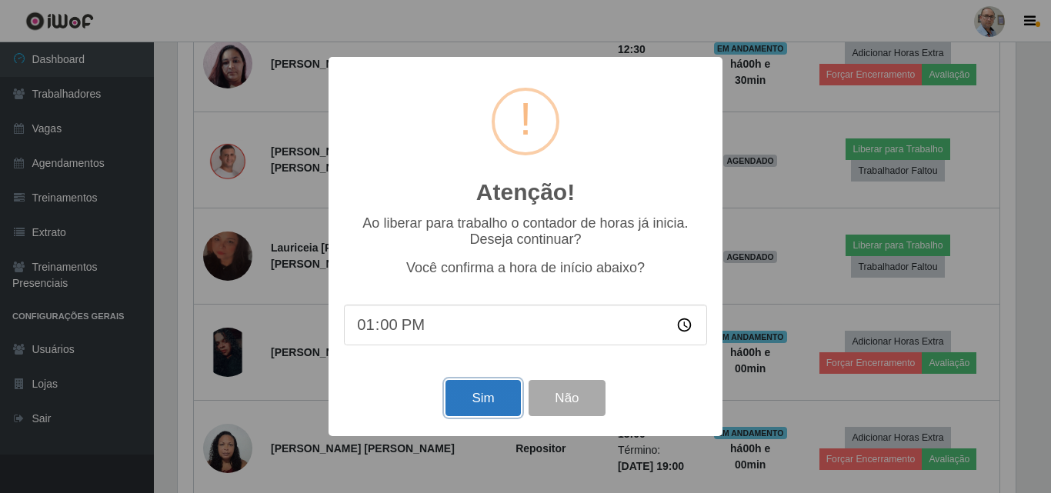
click at [469, 406] on button "Sim" at bounding box center [482, 398] width 75 height 36
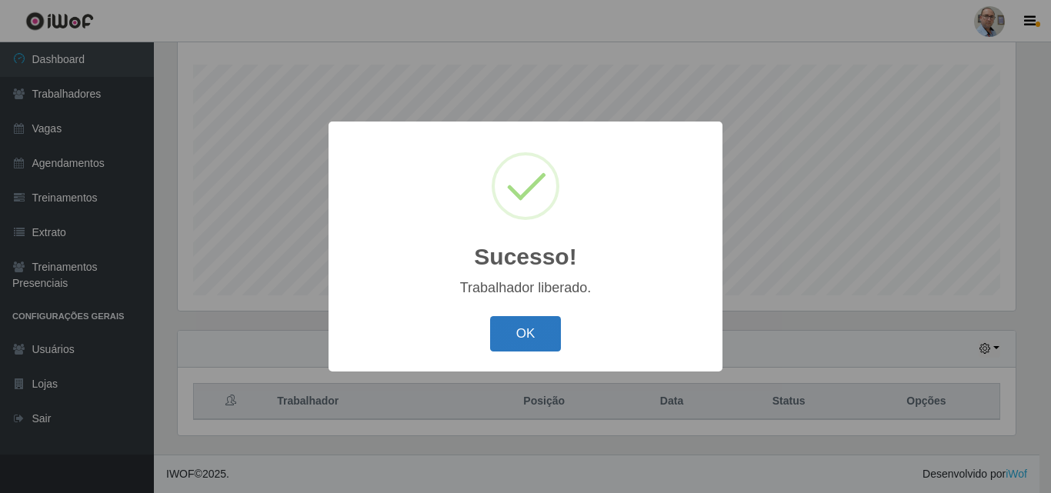
click at [524, 328] on button "OK" at bounding box center [526, 334] width 72 height 36
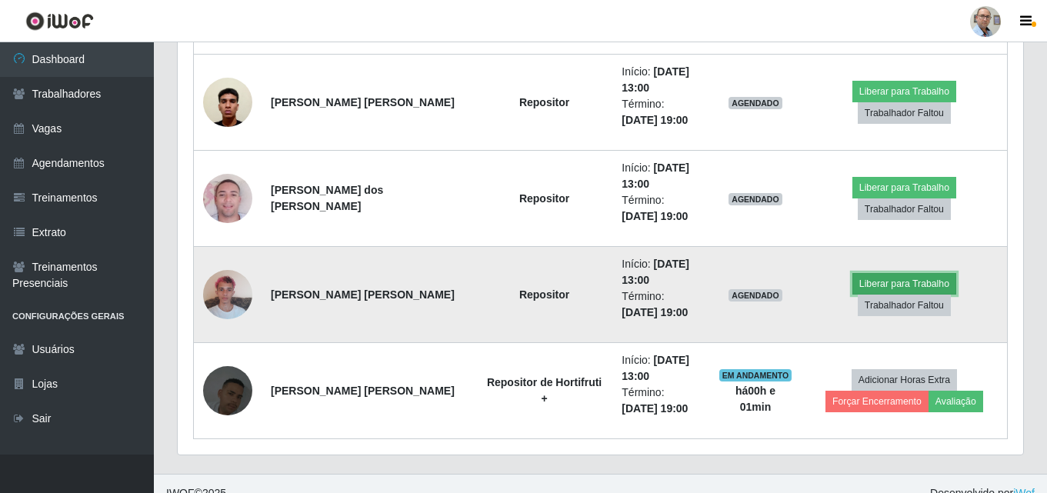
click at [852, 295] on button "Liberar para Trabalho" at bounding box center [904, 284] width 104 height 22
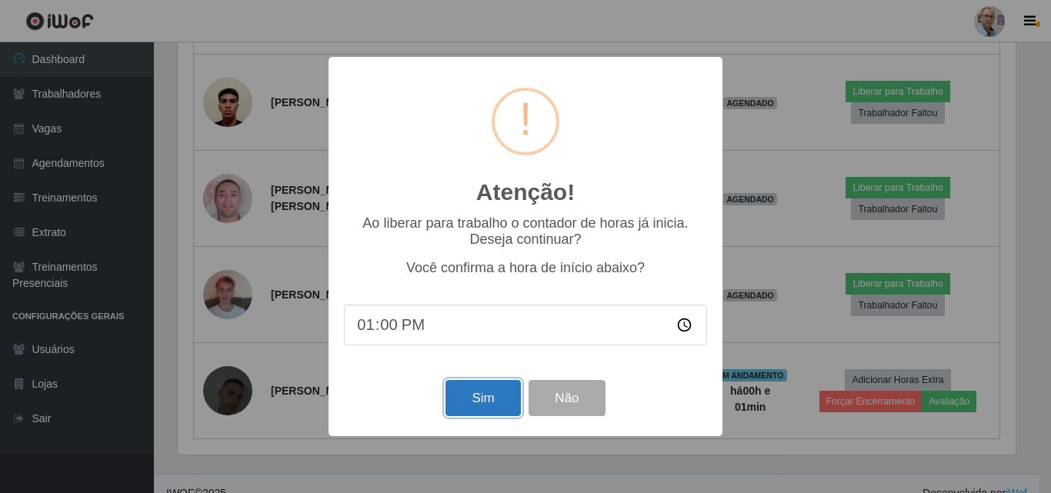
click at [494, 399] on button "Sim" at bounding box center [482, 398] width 75 height 36
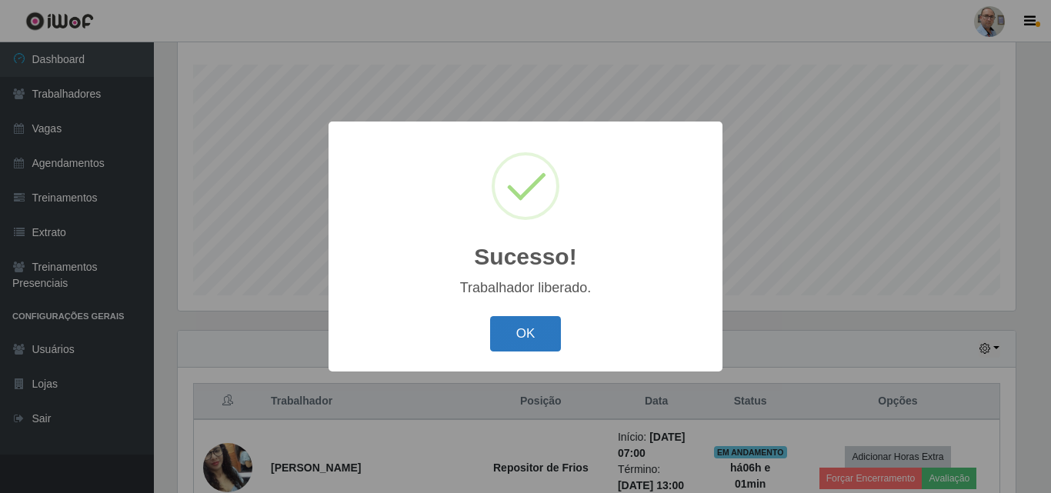
click at [519, 340] on button "OK" at bounding box center [526, 334] width 72 height 36
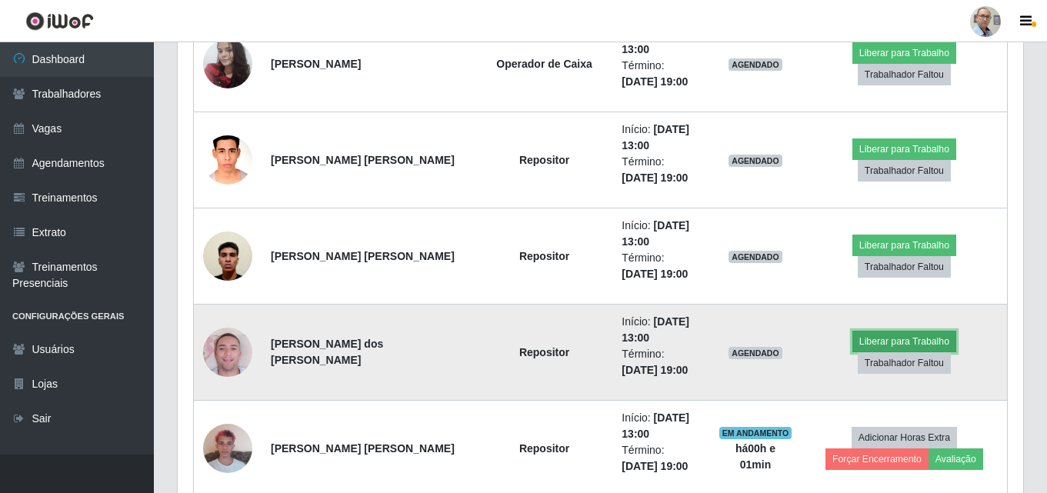
click at [852, 352] on button "Liberar para Trabalho" at bounding box center [904, 342] width 104 height 22
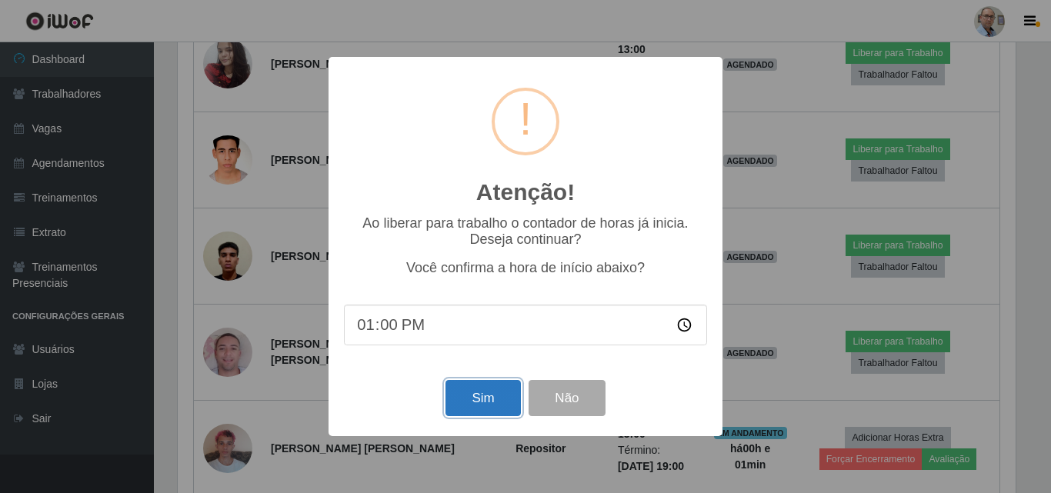
click at [475, 408] on button "Sim" at bounding box center [482, 398] width 75 height 36
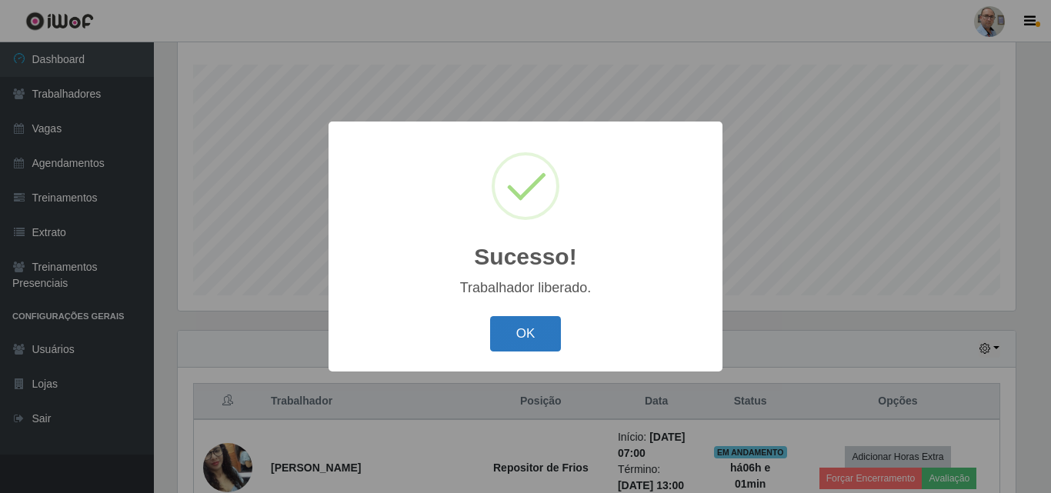
click at [524, 334] on button "OK" at bounding box center [526, 334] width 72 height 36
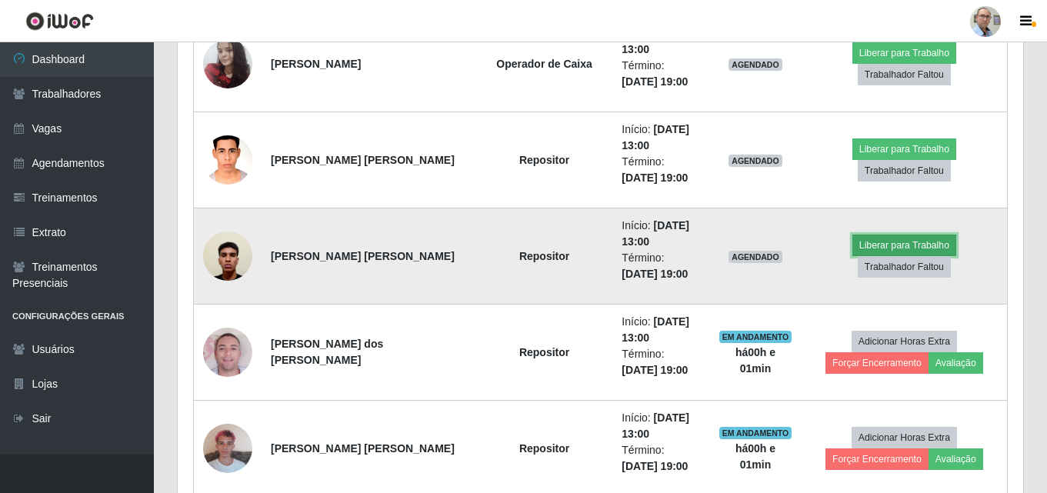
click at [852, 251] on button "Liberar para Trabalho" at bounding box center [904, 246] width 104 height 22
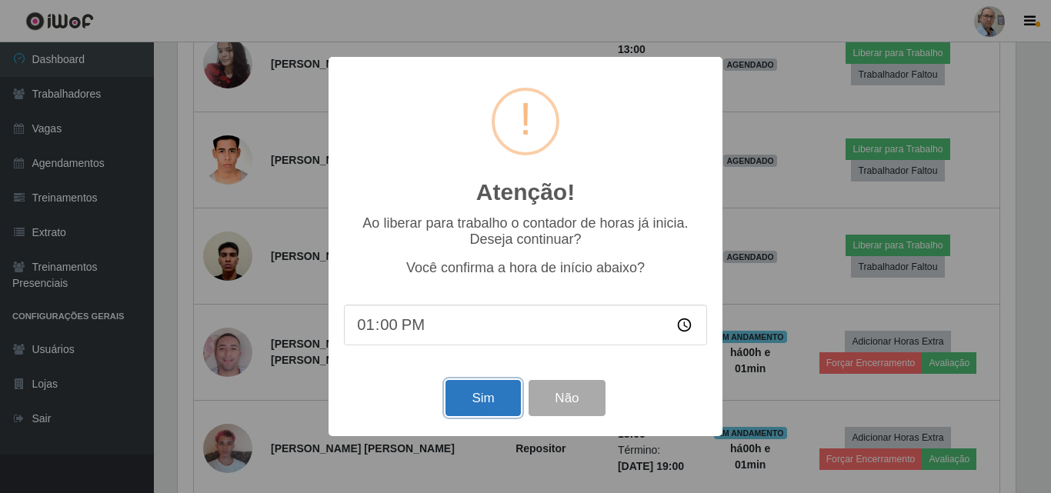
click at [478, 393] on button "Sim" at bounding box center [482, 398] width 75 height 36
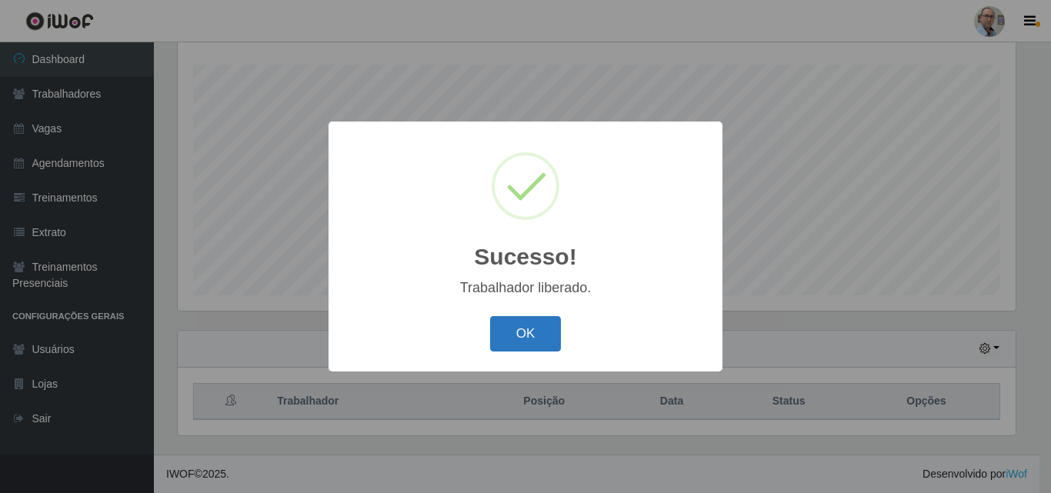
click at [539, 331] on button "OK" at bounding box center [526, 334] width 72 height 36
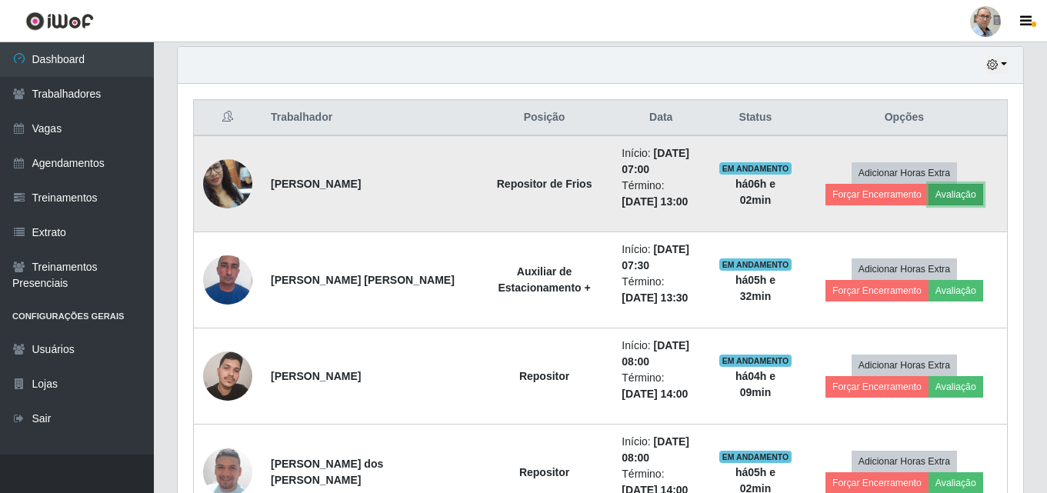
click at [942, 198] on button "Avaliação" at bounding box center [955, 195] width 55 height 22
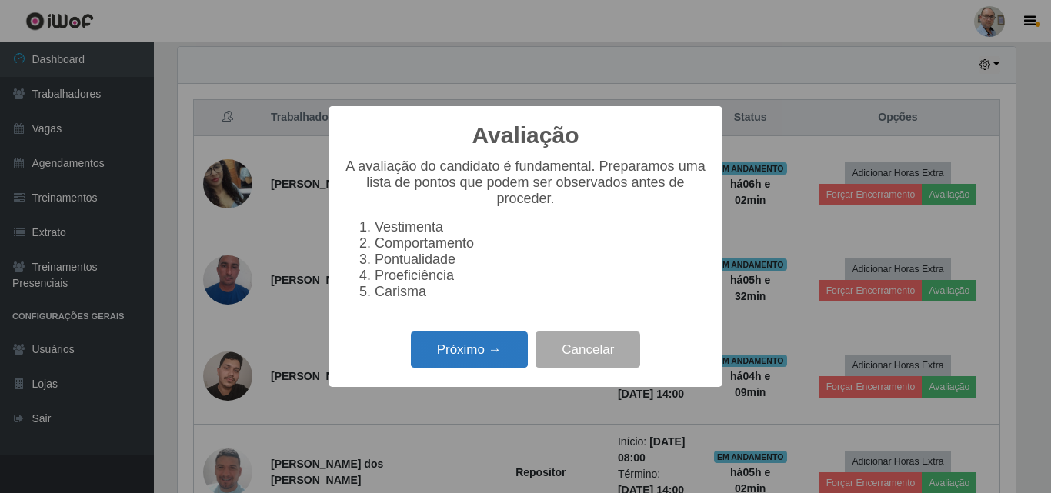
click at [468, 354] on button "Próximo →" at bounding box center [469, 349] width 117 height 36
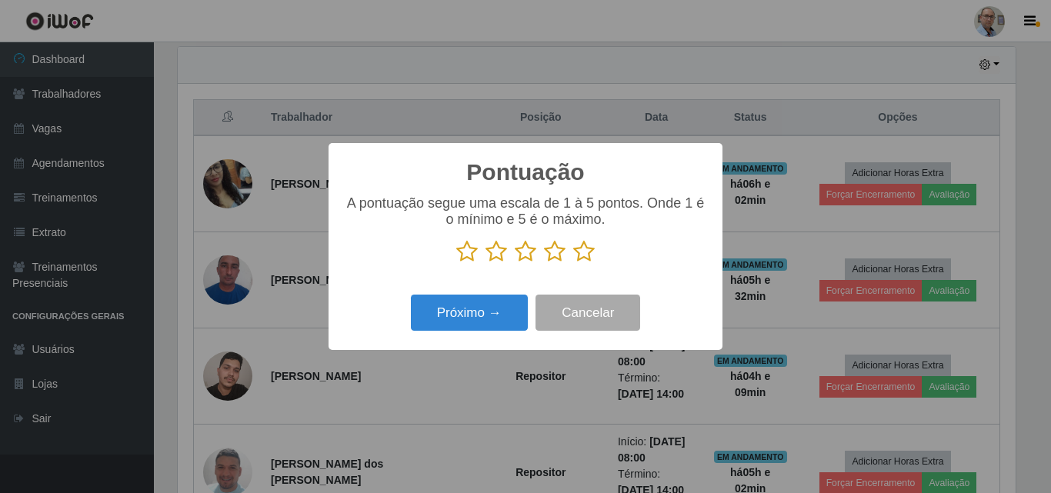
click at [594, 258] on p at bounding box center [525, 251] width 363 height 23
click at [578, 263] on icon at bounding box center [584, 251] width 22 height 23
click at [573, 263] on input "radio" at bounding box center [573, 263] width 0 height 0
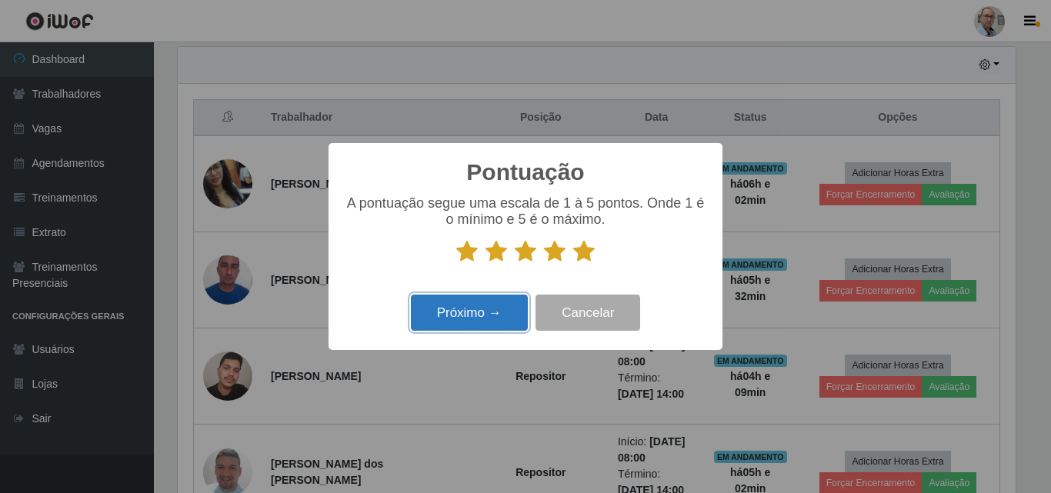
click at [496, 301] on button "Próximo →" at bounding box center [469, 313] width 117 height 36
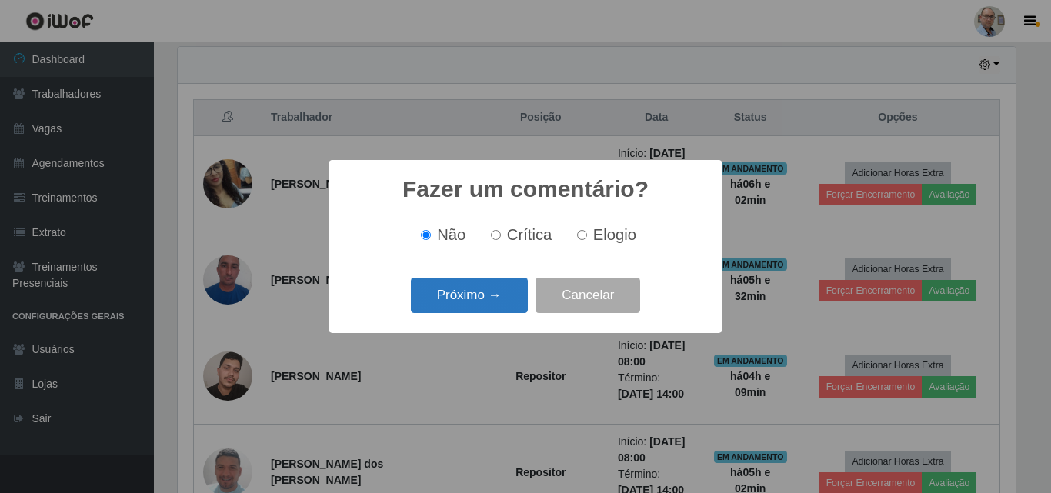
click at [489, 297] on button "Próximo →" at bounding box center [469, 296] width 117 height 36
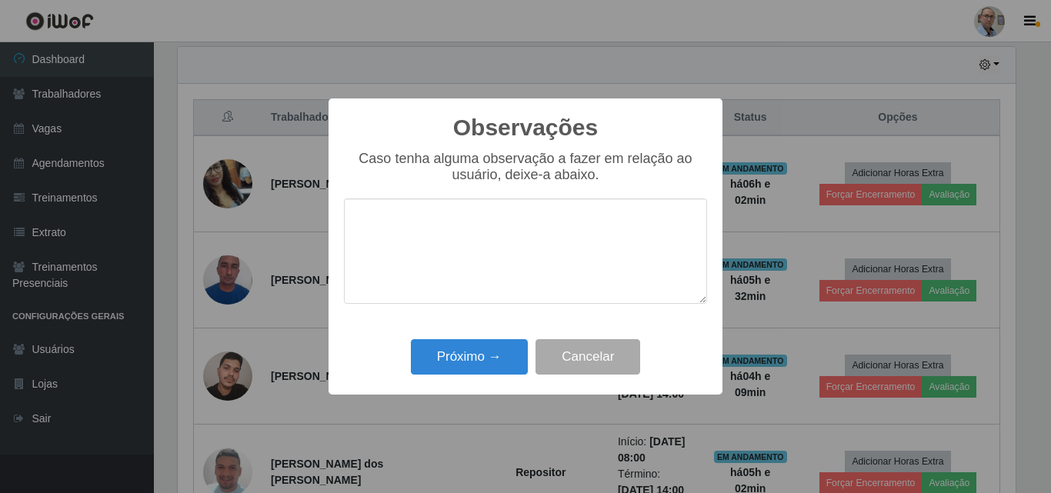
click at [455, 255] on textarea at bounding box center [525, 250] width 363 height 105
type textarea "muito boa"
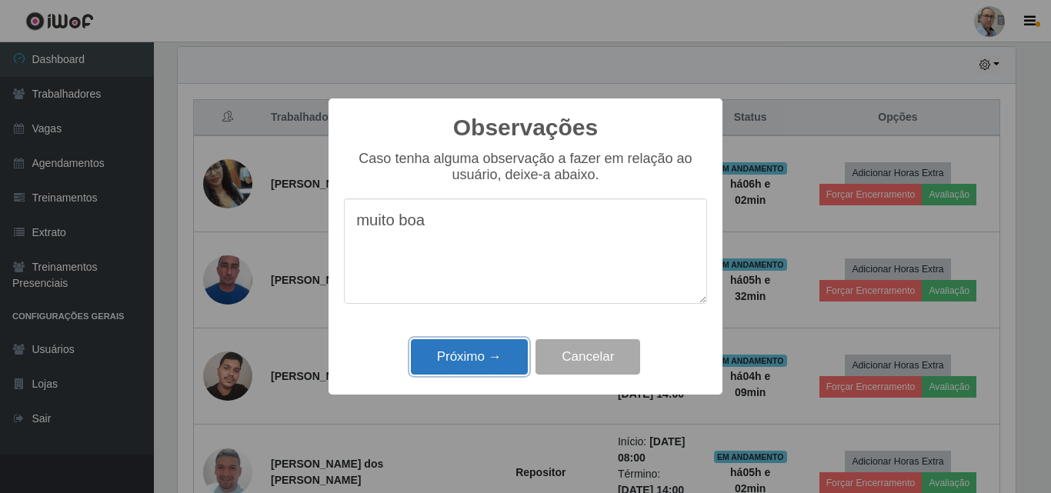
click at [482, 362] on button "Próximo →" at bounding box center [469, 357] width 117 height 36
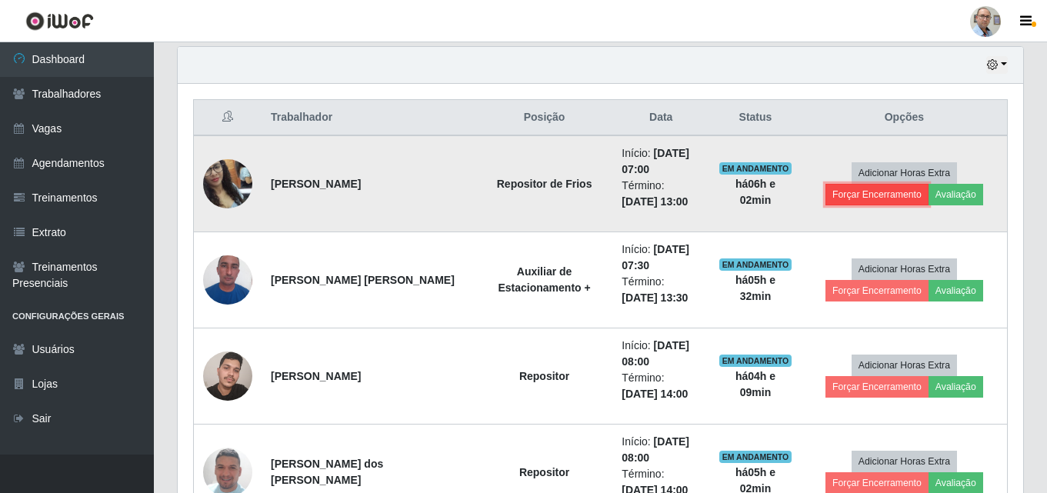
click at [897, 195] on button "Forçar Encerramento" at bounding box center [876, 195] width 103 height 22
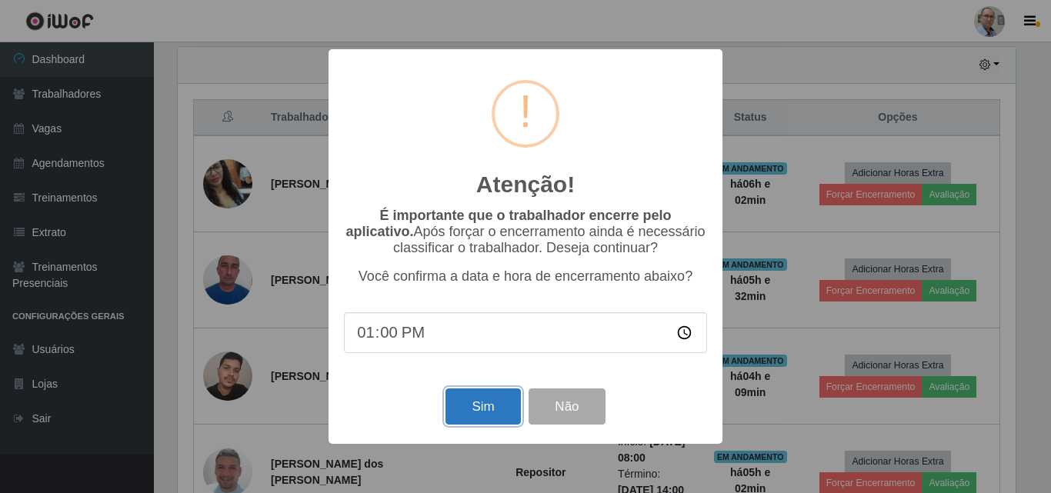
click at [490, 413] on button "Sim" at bounding box center [482, 406] width 75 height 36
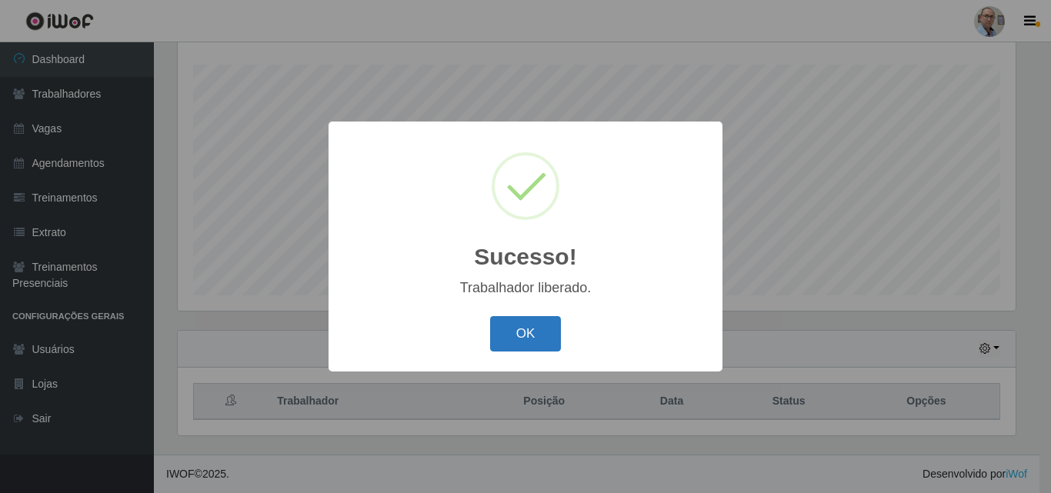
click at [524, 335] on button "OK" at bounding box center [526, 334] width 72 height 36
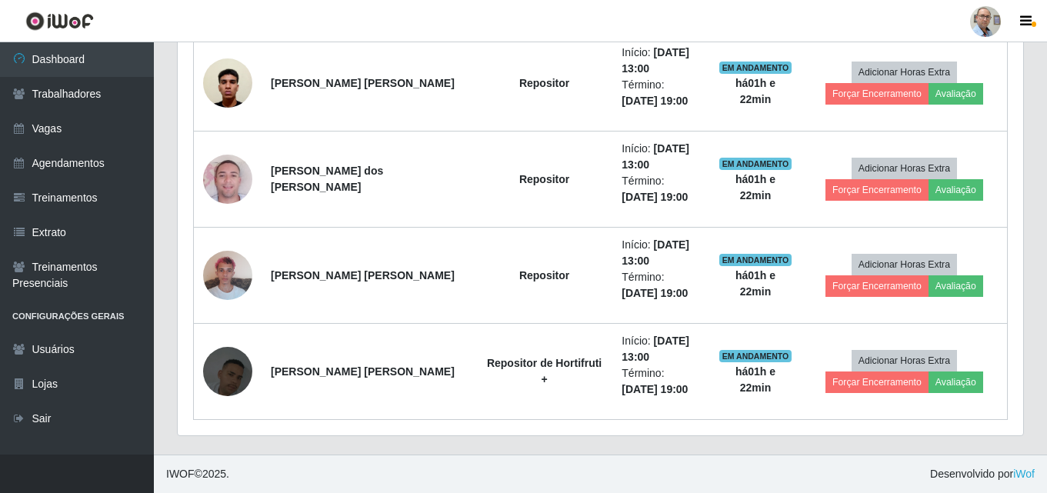
scroll to position [2273, 0]
